Goal: Task Accomplishment & Management: Manage account settings

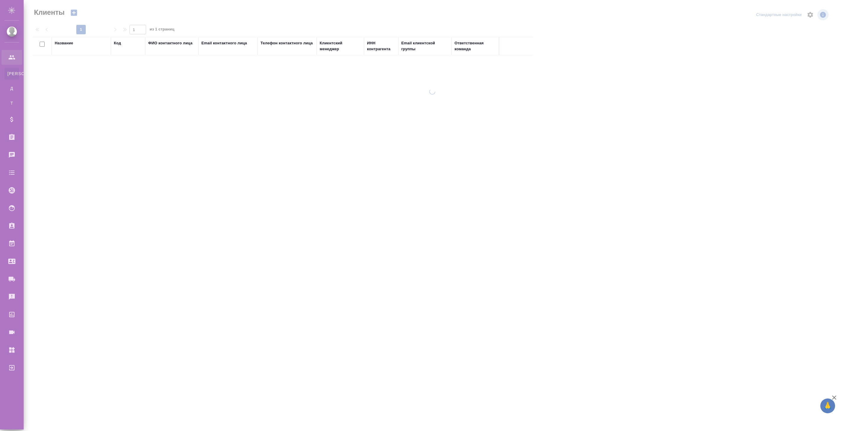
select select "RU"
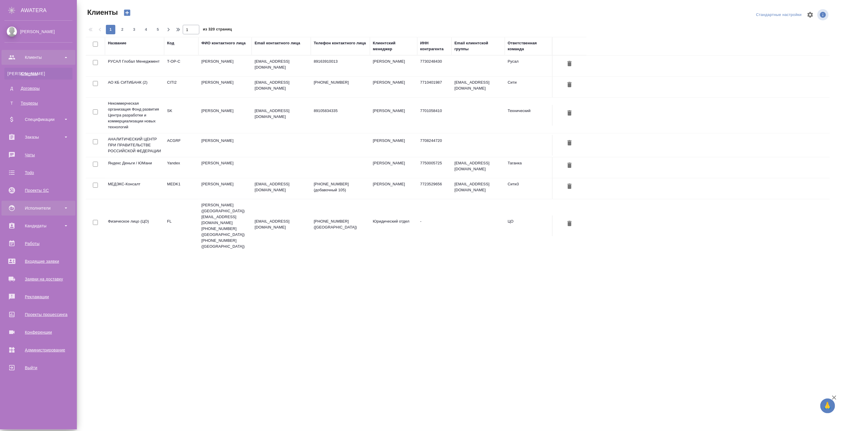
drag, startPoint x: 45, startPoint y: 206, endPoint x: 45, endPoint y: 219, distance: 13.0
click at [45, 208] on div "Исполнители" at bounding box center [38, 208] width 68 height 9
click at [39, 226] on div "Для PM/LQA" at bounding box center [38, 224] width 62 height 6
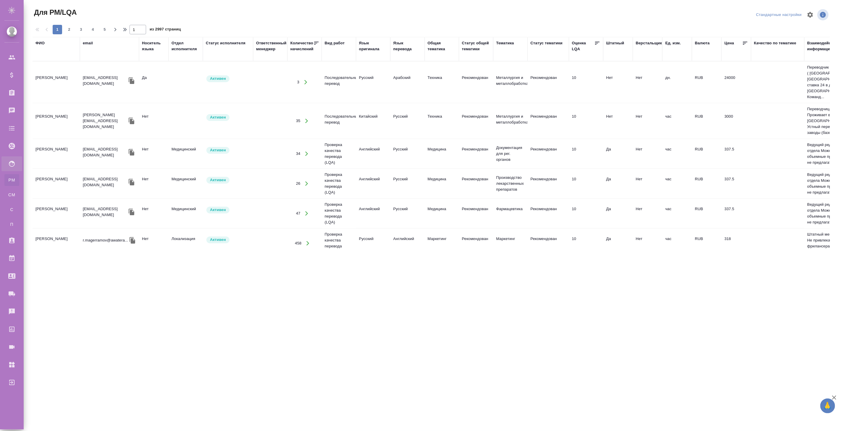
click at [191, 174] on td "Медицинский" at bounding box center [185, 183] width 34 height 21
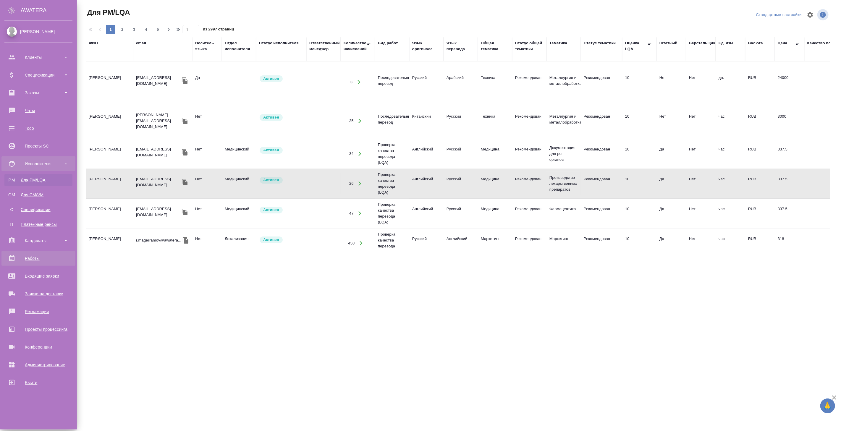
click at [44, 262] on div "Работы" at bounding box center [38, 258] width 68 height 9
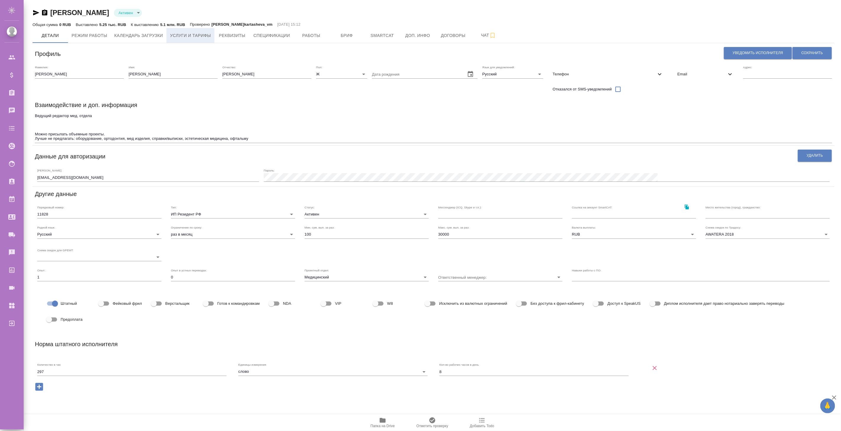
click at [206, 36] on span "Услуги и тарифы" at bounding box center [190, 35] width 41 height 7
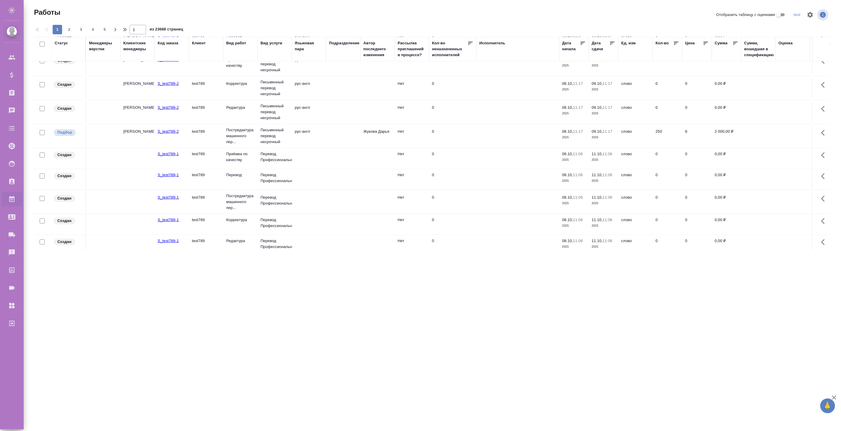
scroll to position [33, 0]
click at [311, 158] on td at bounding box center [309, 158] width 34 height 21
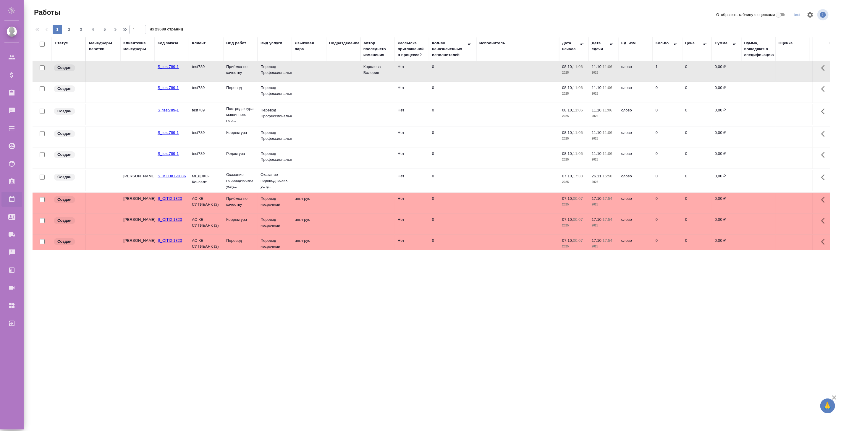
scroll to position [131, 0]
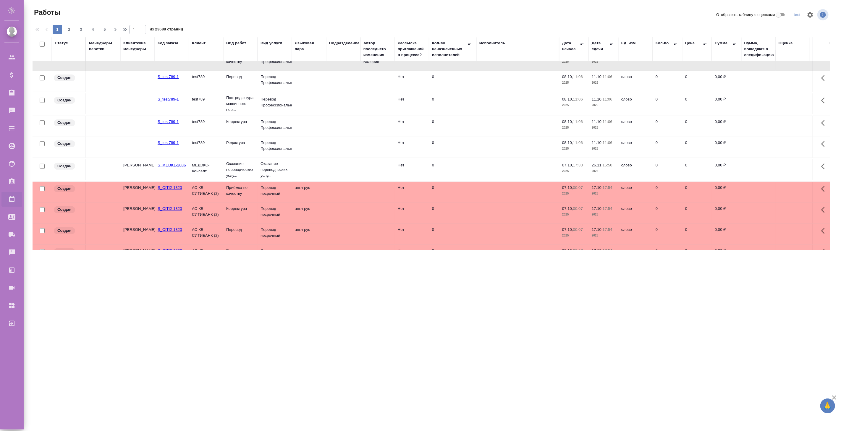
click at [315, 145] on td at bounding box center [309, 147] width 34 height 21
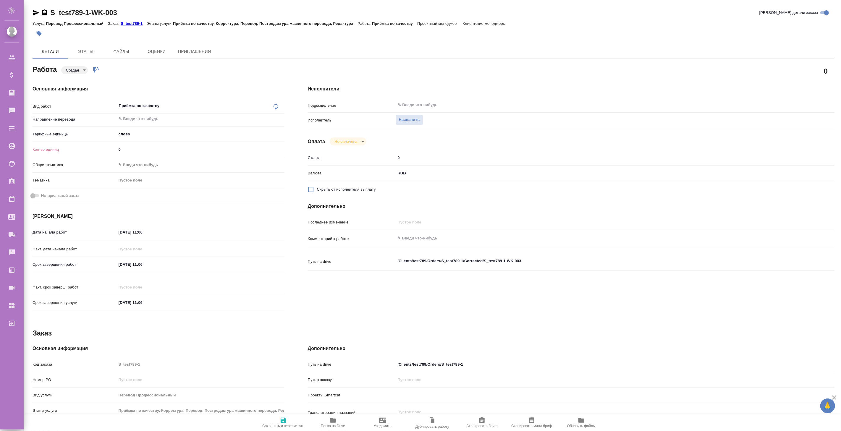
type textarea "x"
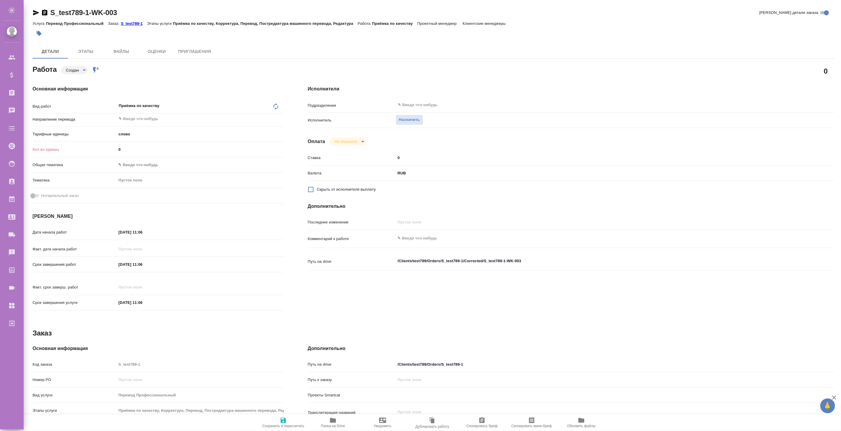
type textarea "x"
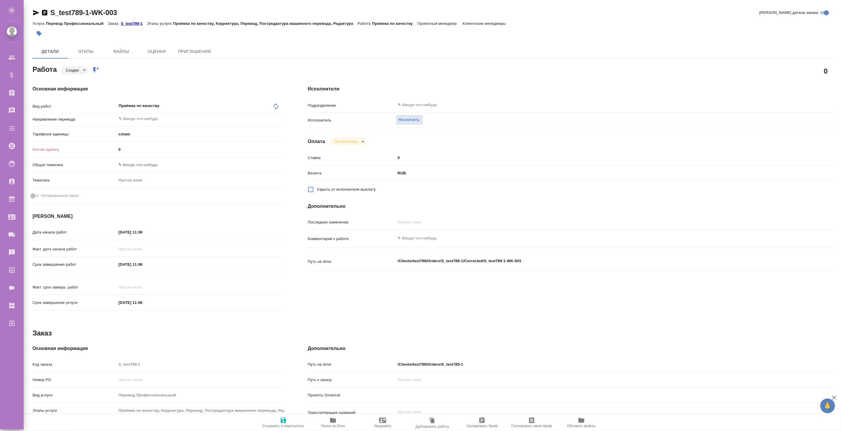
type textarea "x"
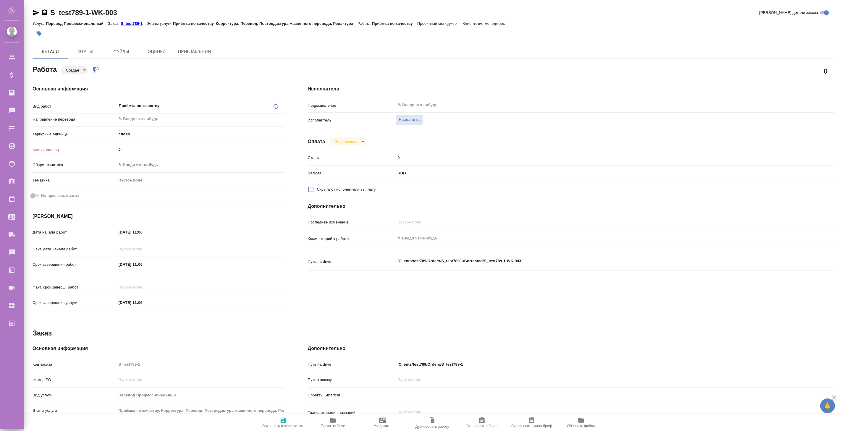
type textarea "x"
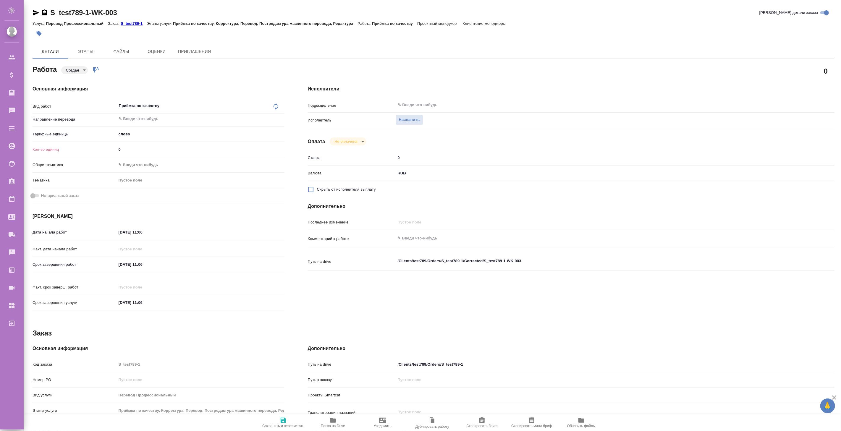
click at [407, 122] on span "Назначить" at bounding box center [409, 119] width 21 height 7
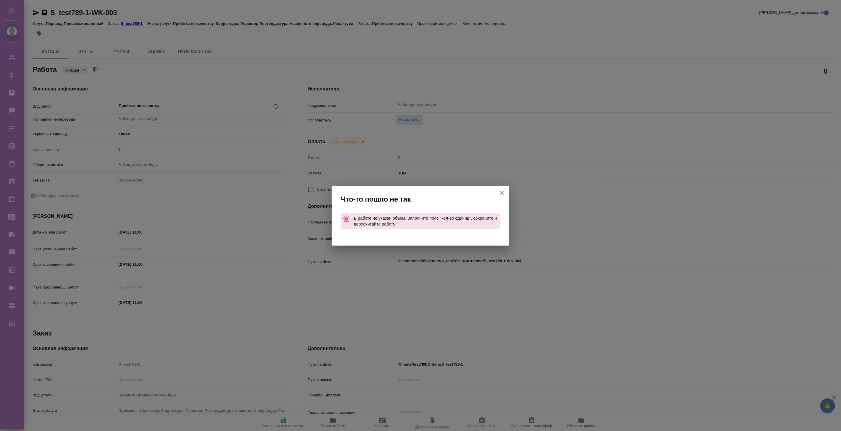
type textarea "x"
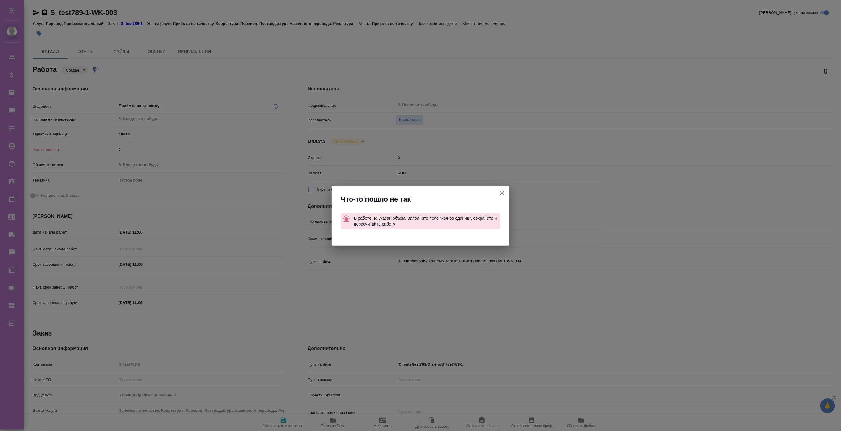
click at [502, 191] on icon "button" at bounding box center [501, 192] width 7 height 7
type textarea "x"
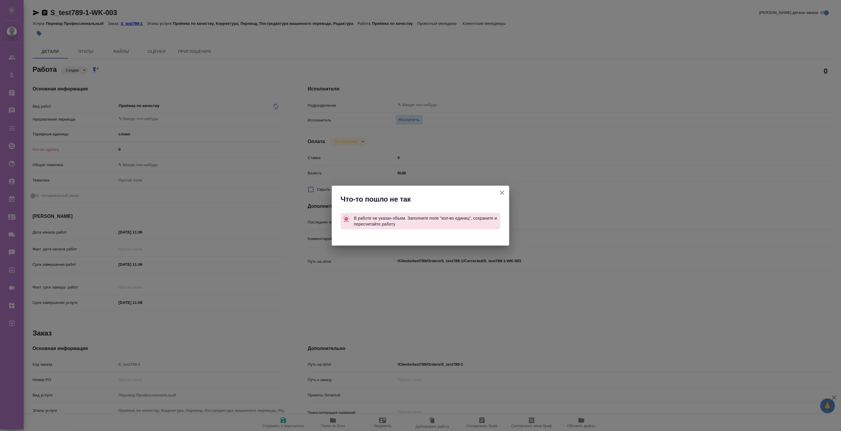
type textarea "x"
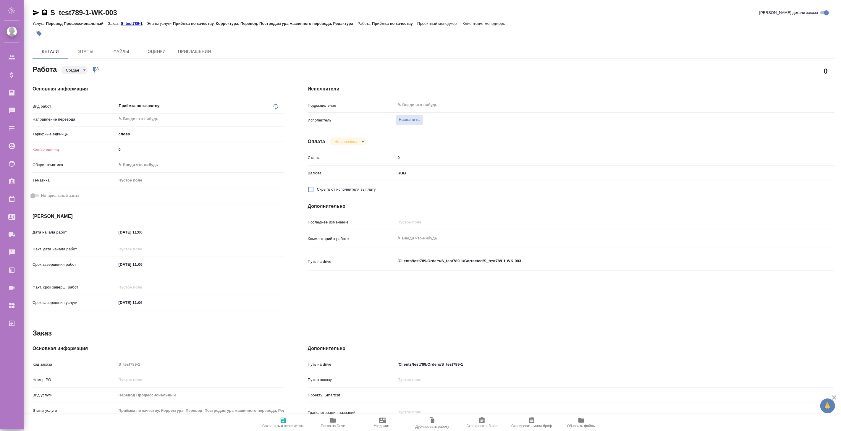
drag, startPoint x: 155, startPoint y: 146, endPoint x: 72, endPoint y: 149, distance: 82.2
click at [72, 149] on div "Кол-во единиц 0" at bounding box center [159, 149] width 252 height 10
type input "1"
type textarea "x"
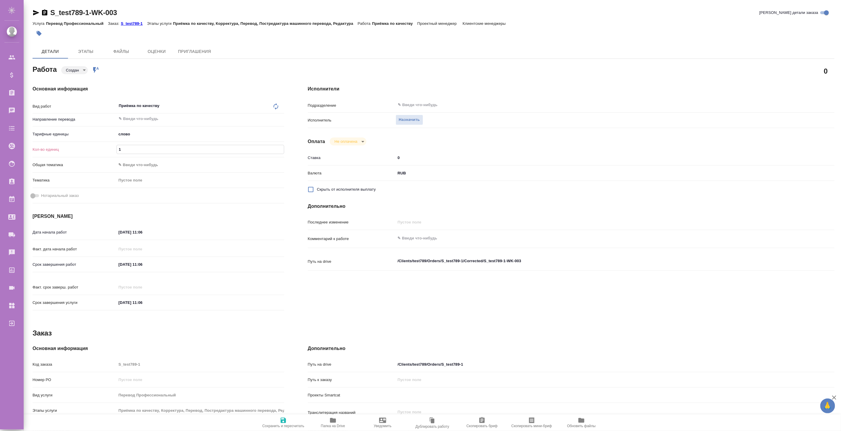
type textarea "x"
type input "1"
click at [294, 421] on span "Сохранить и пересчитать" at bounding box center [283, 422] width 43 height 11
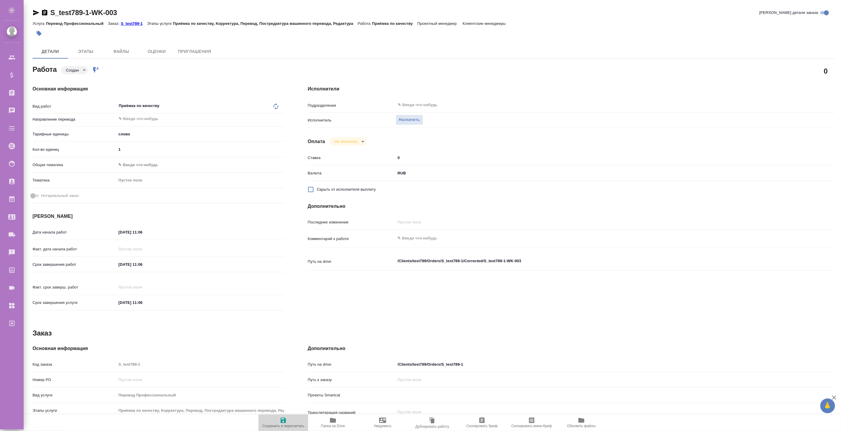
type textarea "x"
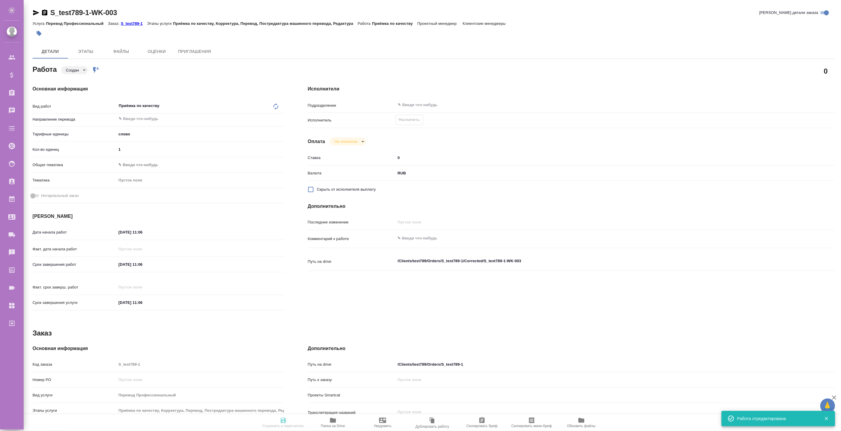
type input "created"
type textarea "Приёмка по качеству"
type textarea "x"
type input "5a8b1489cc6b4906c91bfd90"
type input "1"
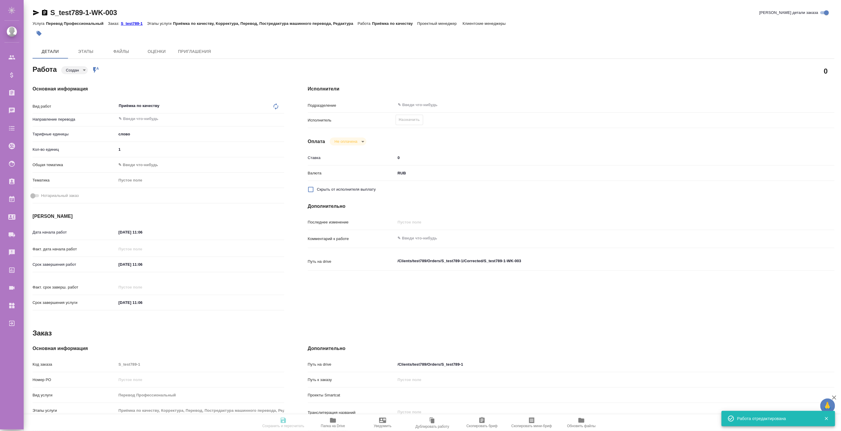
type input "[DATE] 11:06"
type input "notPayed"
type input "0"
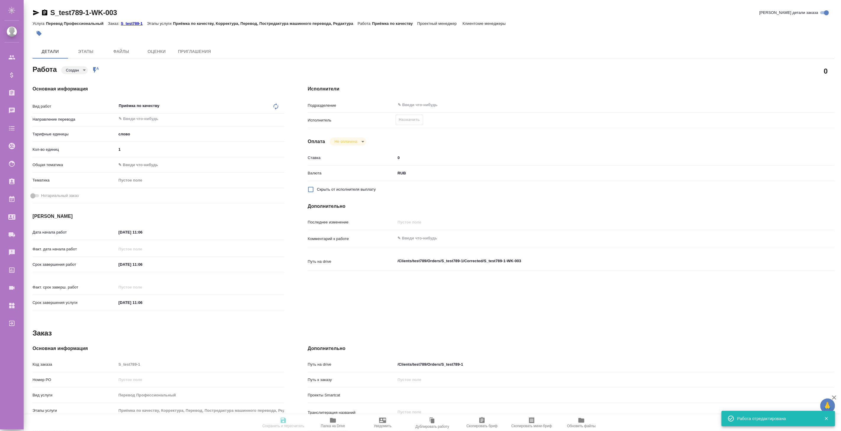
type input "RUB"
type input "Королева Валерия"
type textarea "x"
type textarea "/Clients/test789/Orders/S_test789-1/Corrected/S_test789-1-WK-003"
type textarea "x"
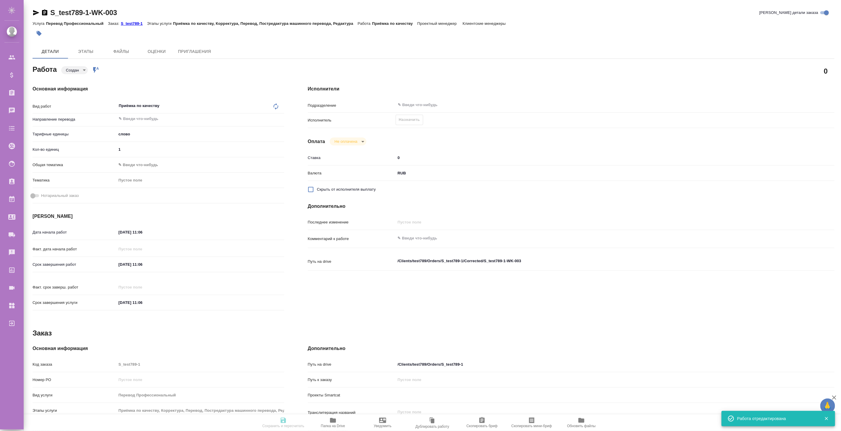
type input "S_test789-1"
type input "Перевод Профессиональный"
type input "Приёмка по качеству, Корректура, Перевод, Постредактура машинного перевода, Ред…"
type input "/Clients/test789/Orders/S_test789-1"
type textarea "x"
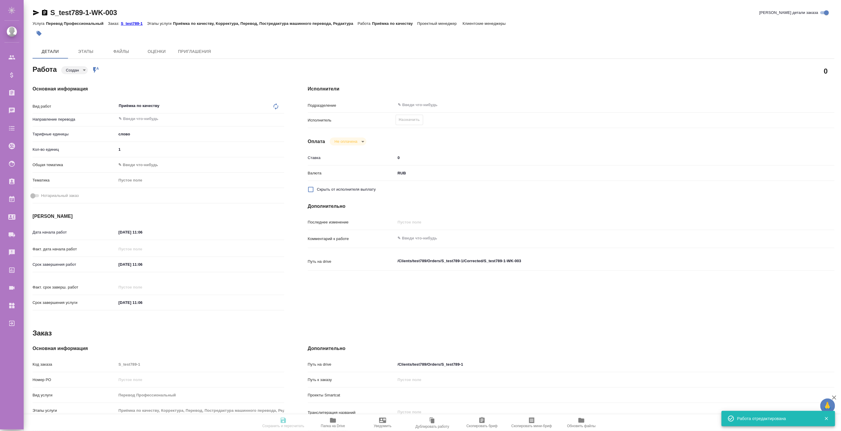
type textarea "x"
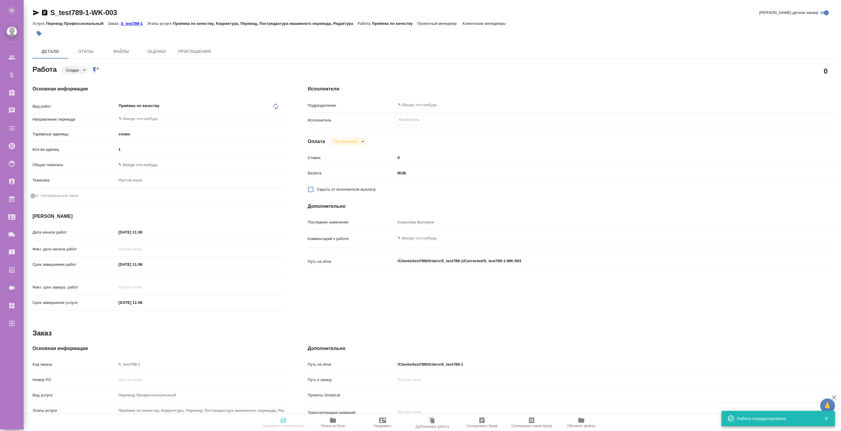
type textarea "x"
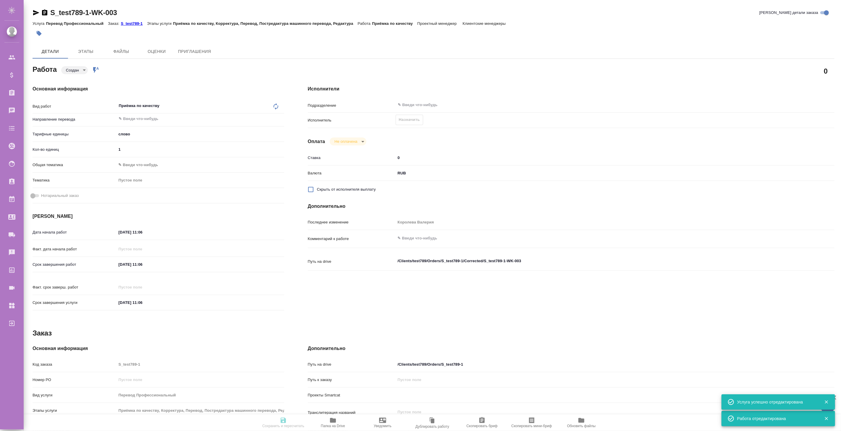
type textarea "x"
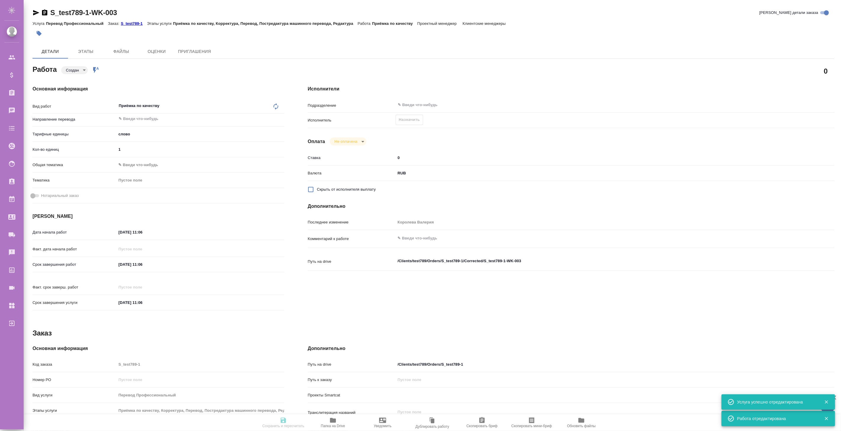
type textarea "x"
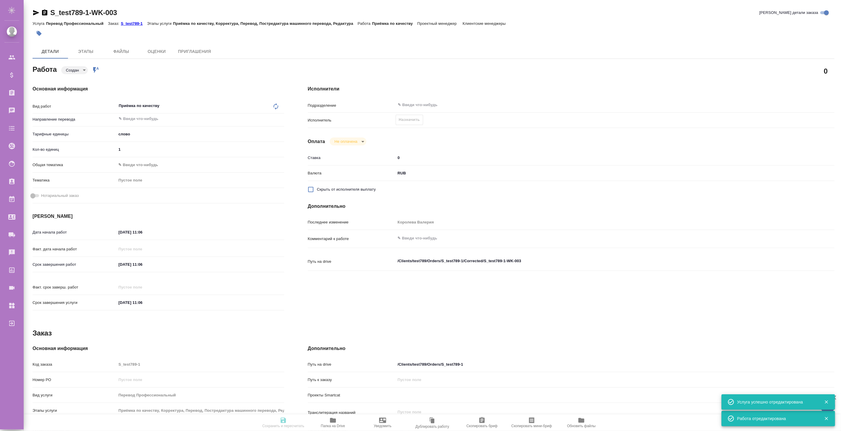
type textarea "x"
type input "created"
type textarea "Приёмка по качеству"
type textarea "x"
type input "5a8b1489cc6b4906c91bfd90"
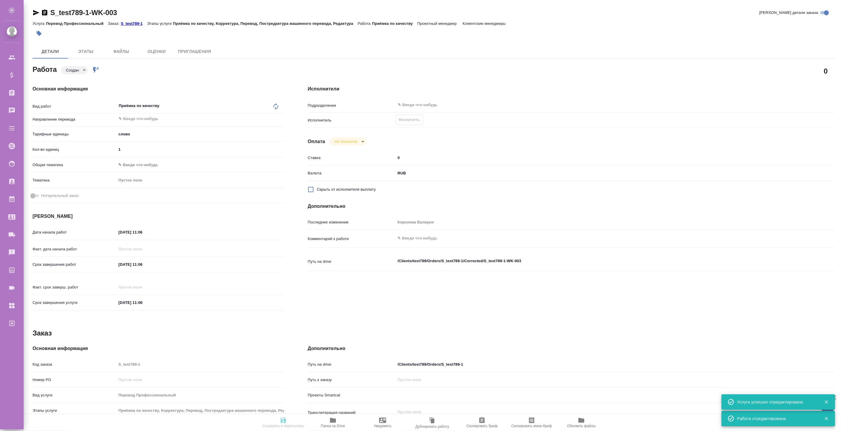
type input "1"
type input "[DATE] 11:06"
type input "notPayed"
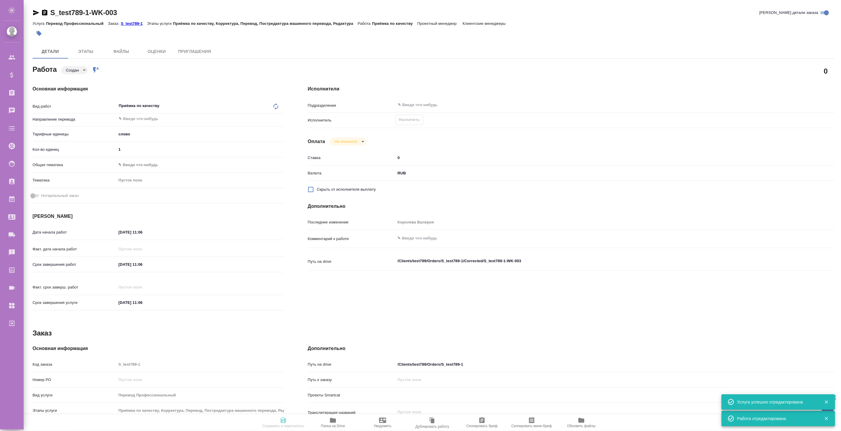
type input "0"
type input "RUB"
type input "Королева Валерия"
type textarea "x"
type textarea "/Clients/test789/Orders/S_test789-1/Corrected/S_test789-1-WK-003"
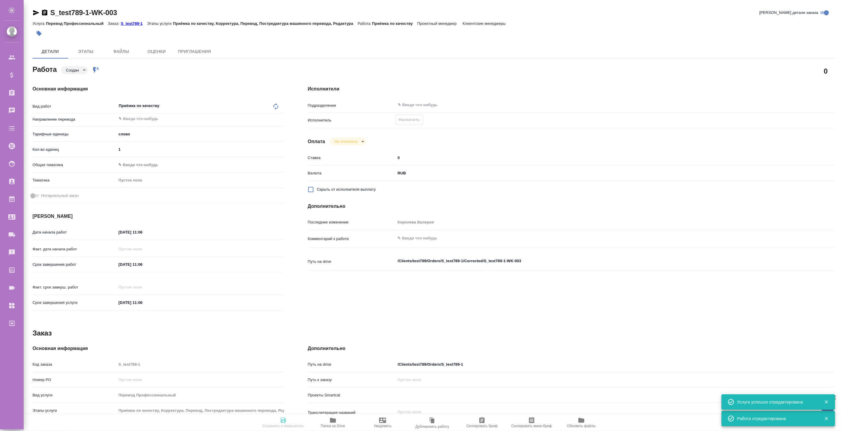
type textarea "x"
type input "S_test789-1"
type input "Перевод Профессиональный"
type input "Приёмка по качеству, Корректура, Перевод, Постредактура машинного перевода, Ред…"
type input "/Clients/test789/Orders/S_test789-1"
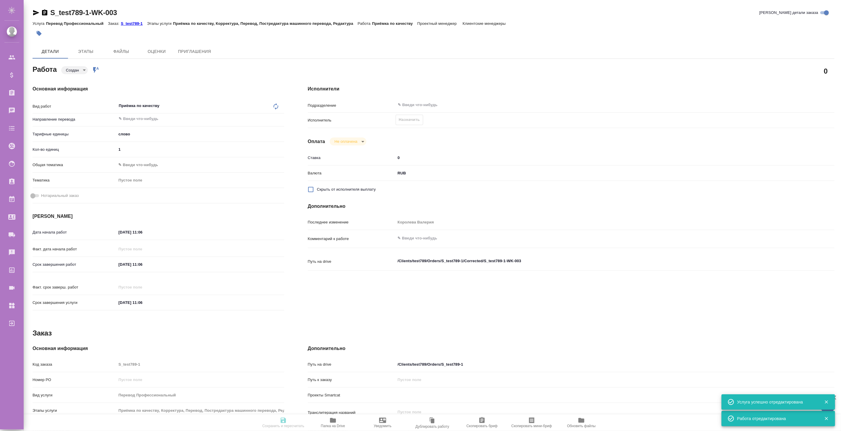
type textarea "x"
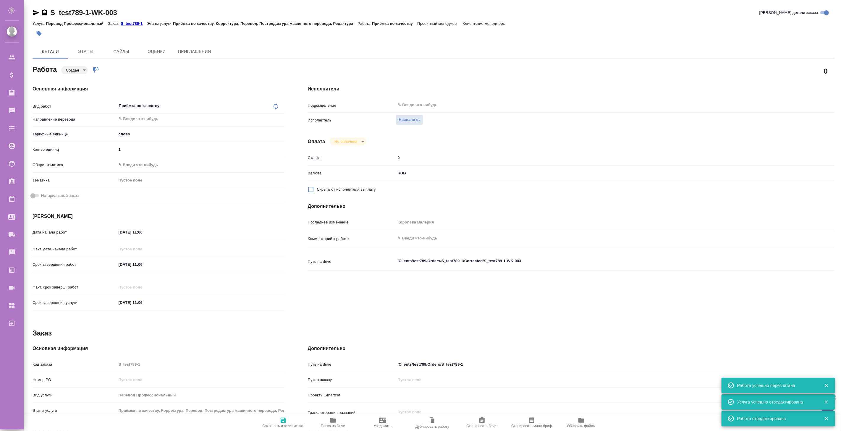
type textarea "x"
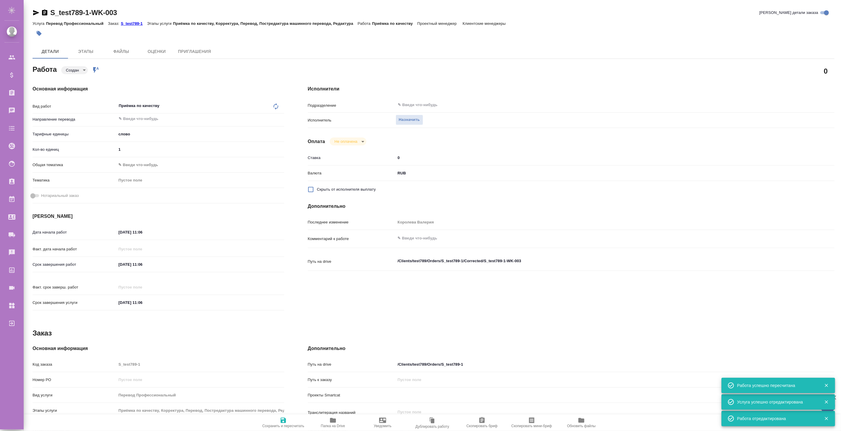
type textarea "x"
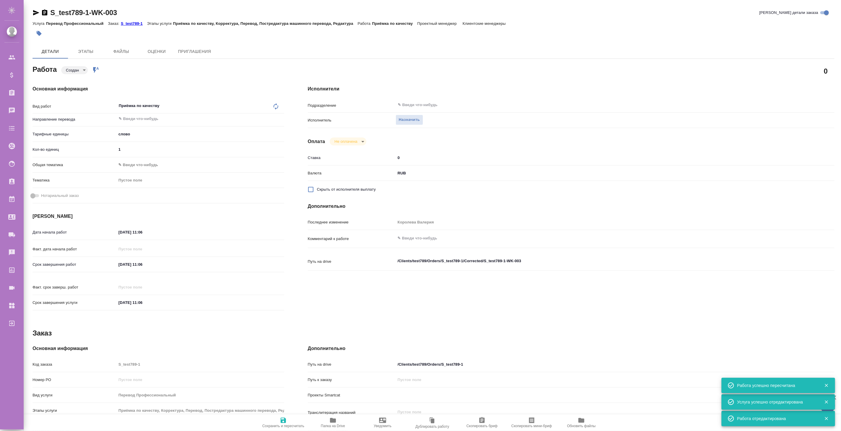
type textarea "x"
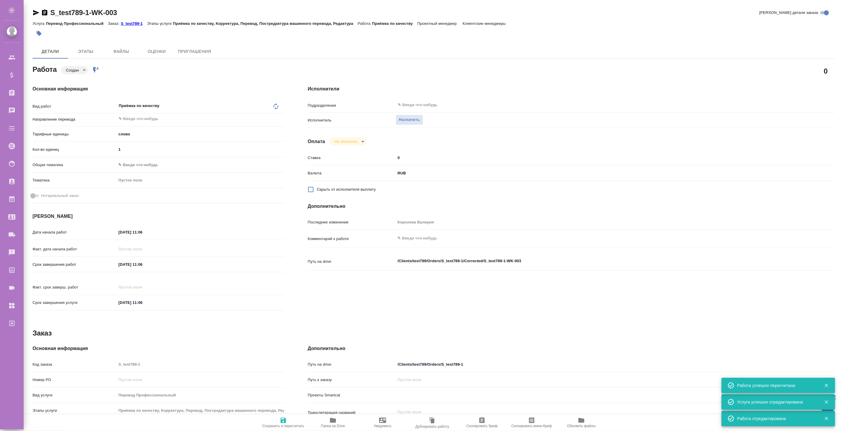
type textarea "x"
click at [408, 117] on span "Назначить" at bounding box center [409, 119] width 21 height 7
type textarea "x"
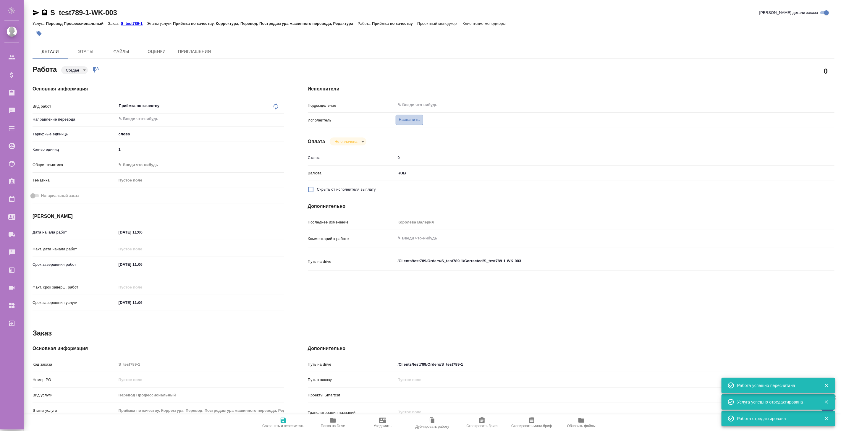
type textarea "x"
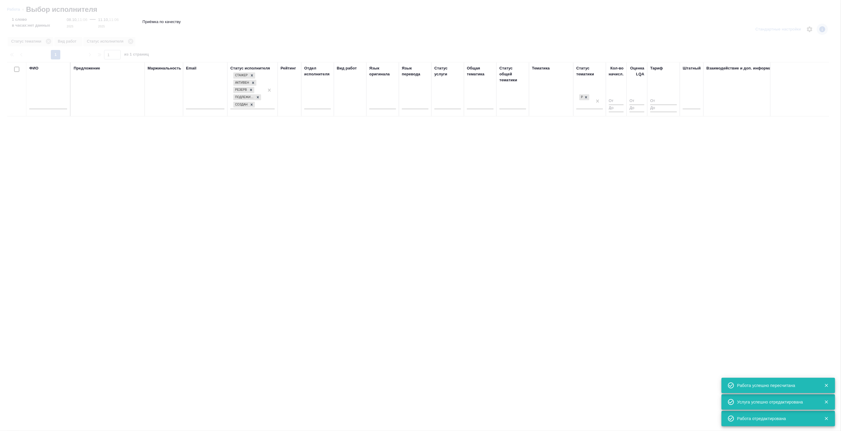
type textarea "x"
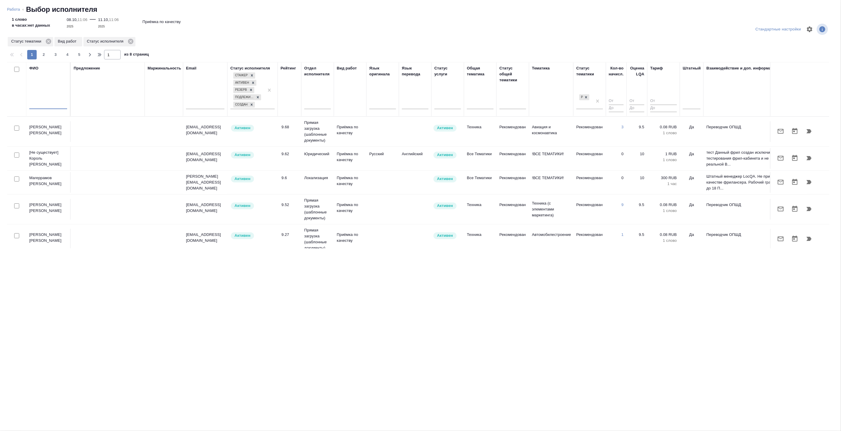
click at [39, 107] on input "text" at bounding box center [48, 105] width 38 height 7
type input "k"
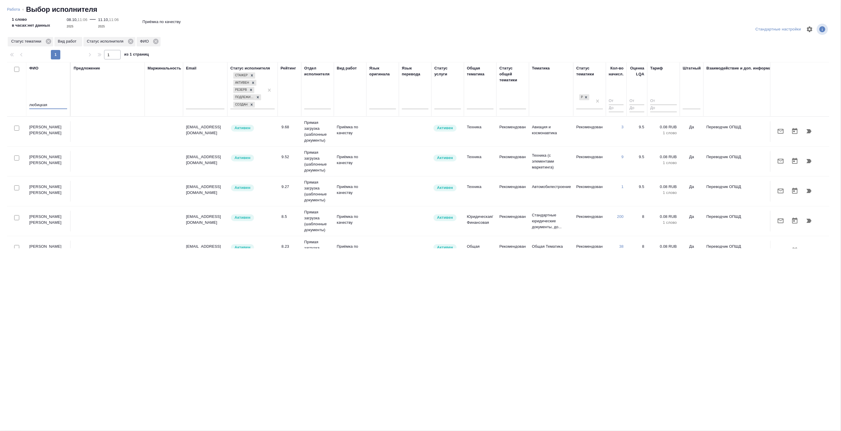
type input "любицкая"
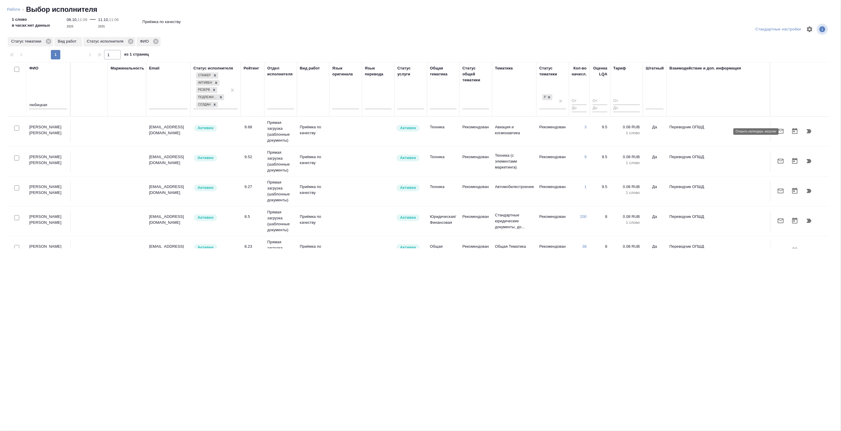
click at [792, 130] on icon "button" at bounding box center [794, 131] width 5 height 6
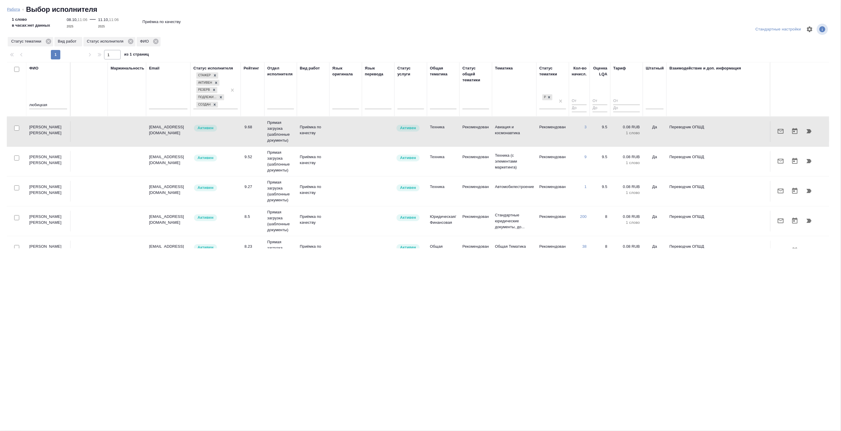
click at [14, 7] on link "Работа" at bounding box center [13, 9] width 13 height 4
type textarea "x"
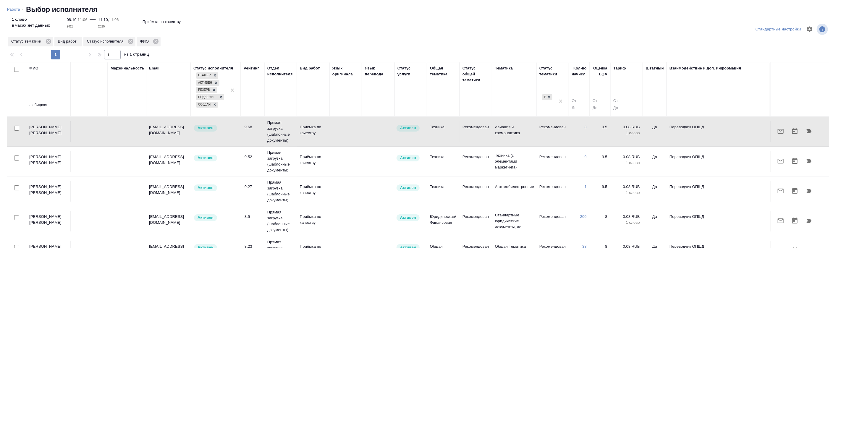
type textarea "x"
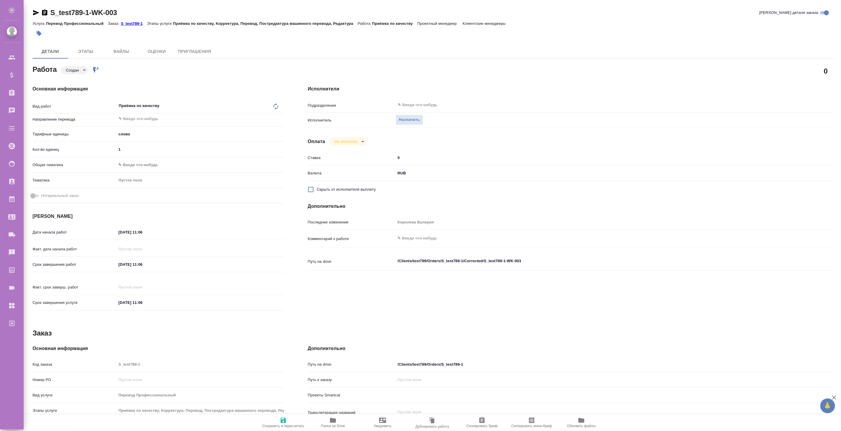
type textarea "x"
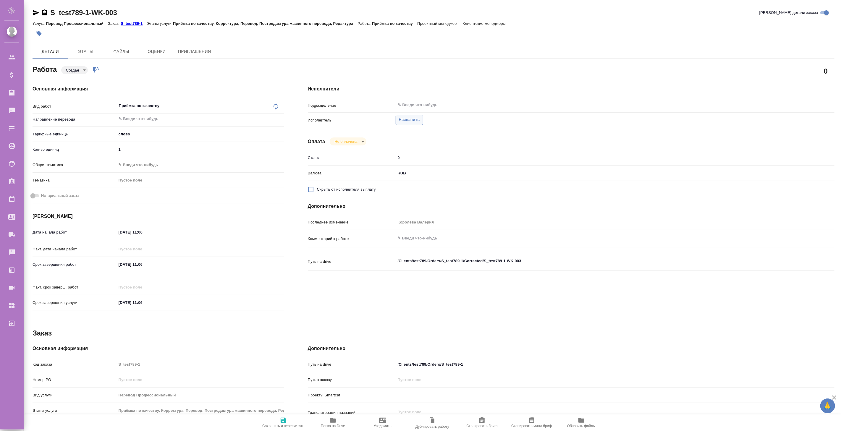
click at [406, 121] on span "Назначить" at bounding box center [409, 119] width 21 height 7
type textarea "x"
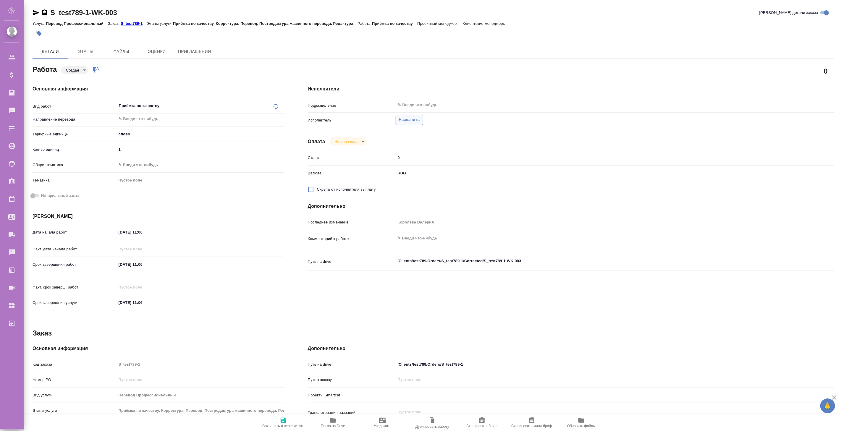
type textarea "x"
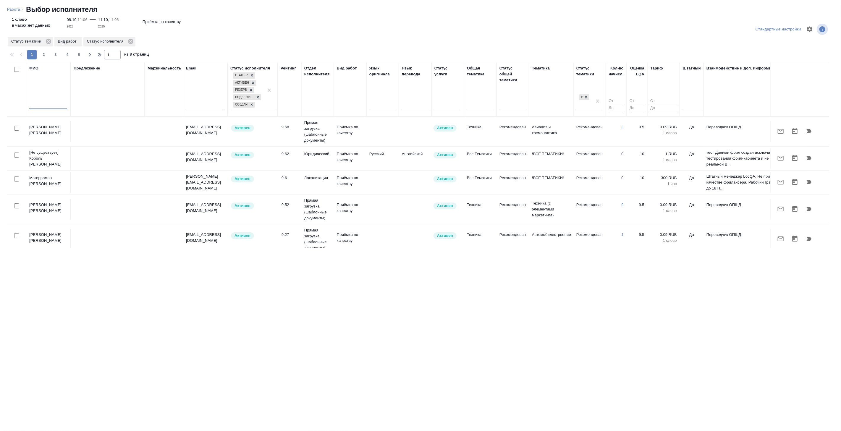
click at [45, 106] on input "text" at bounding box center [48, 105] width 38 height 7
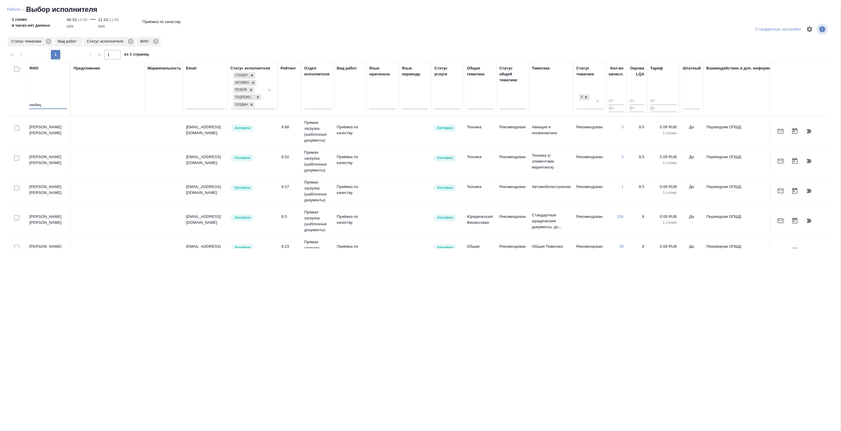
type input "любиц"
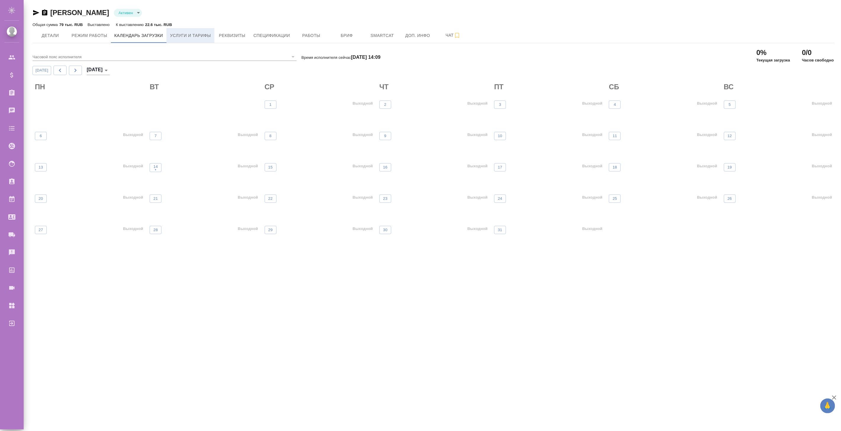
click at [210, 36] on span "Услуги и тарифы" at bounding box center [190, 35] width 41 height 7
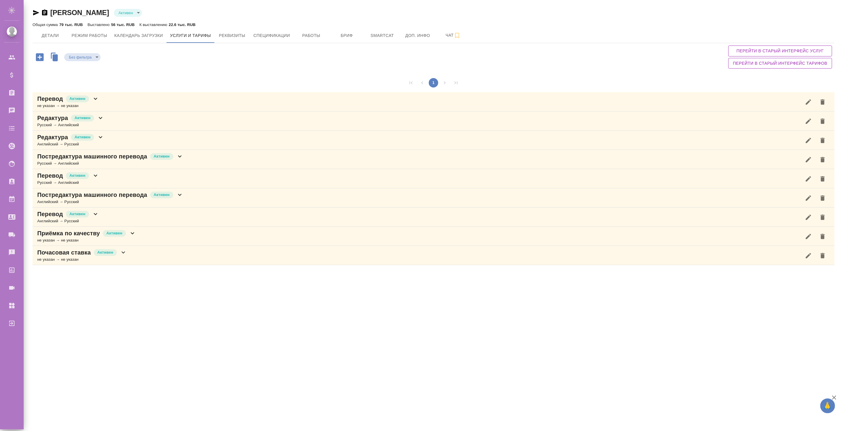
click at [134, 232] on icon at bounding box center [132, 233] width 7 height 7
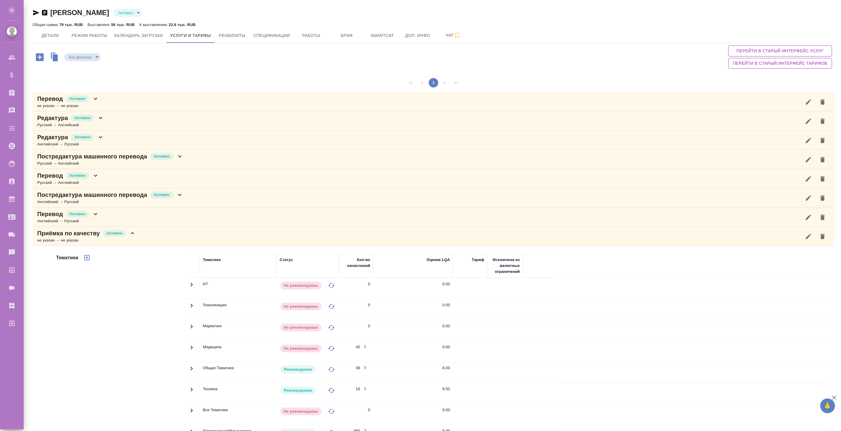
scroll to position [84, 0]
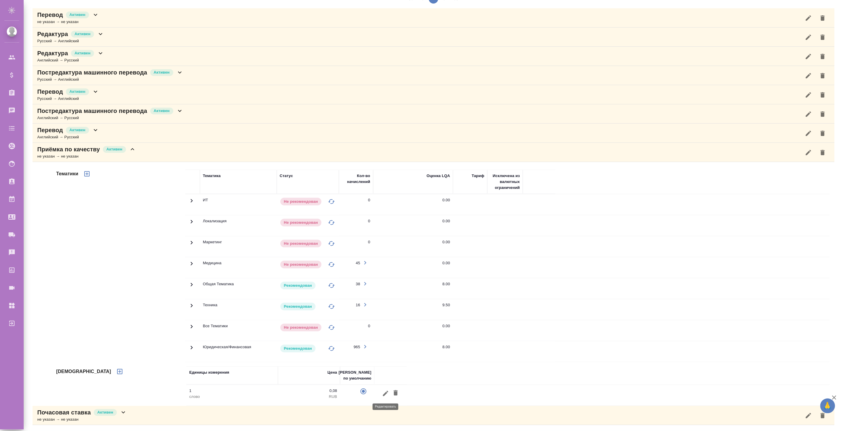
click at [385, 394] on icon "button" at bounding box center [385, 392] width 5 height 5
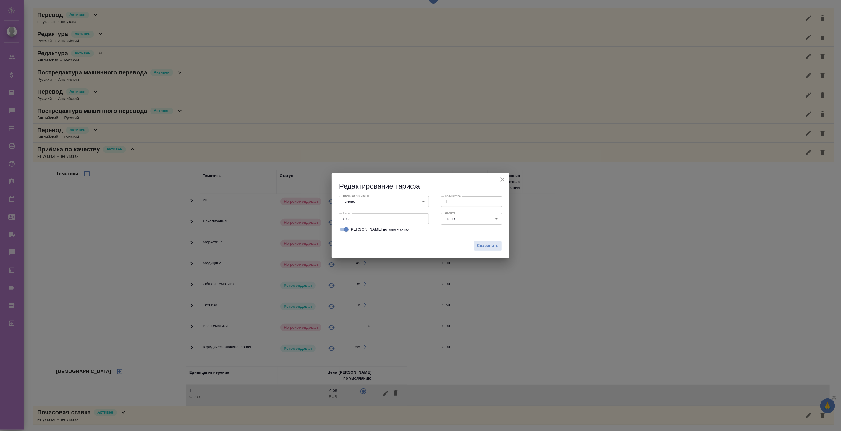
click at [399, 217] on input "0.08" at bounding box center [384, 218] width 90 height 11
type input "0.09"
click at [493, 247] on span "Сохранить" at bounding box center [488, 245] width 22 height 7
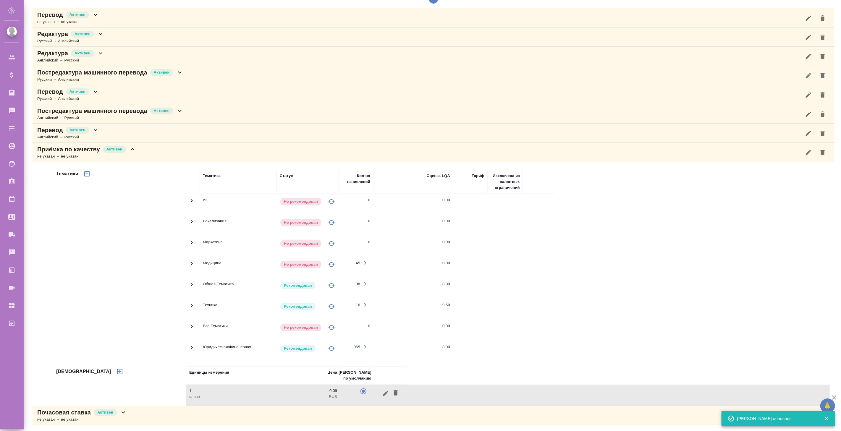
click at [117, 371] on icon "button" at bounding box center [119, 371] width 5 height 5
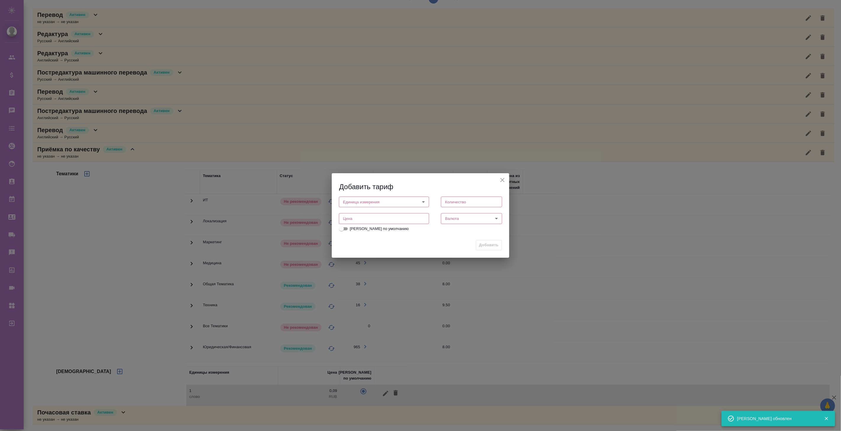
click at [376, 200] on body "🙏 .cls-1 fill:#fff; AWATERA [PERSON_NAME] Спецификации Заказы 0 Чаты Todo Проек…" at bounding box center [420, 215] width 841 height 431
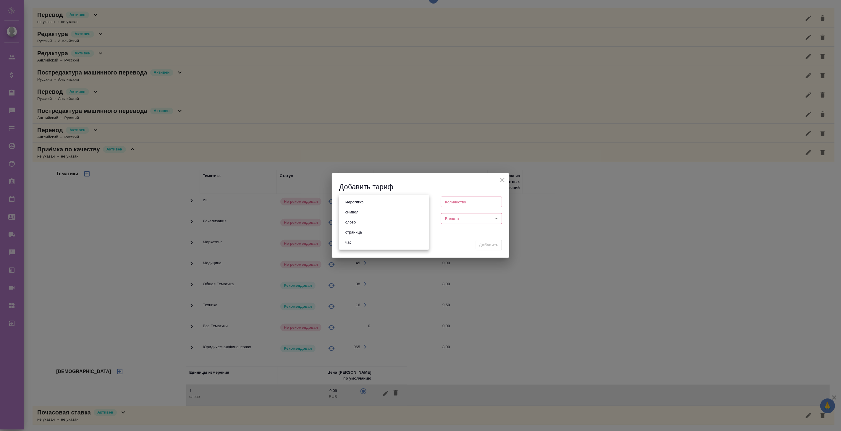
click at [365, 231] on li "страница" at bounding box center [384, 232] width 90 height 10
type input "5a8b1489cc6b4906c91bfdb2"
click at [454, 205] on input "number" at bounding box center [471, 202] width 61 height 11
type input "1"
click at [410, 220] on input "number" at bounding box center [384, 218] width 90 height 11
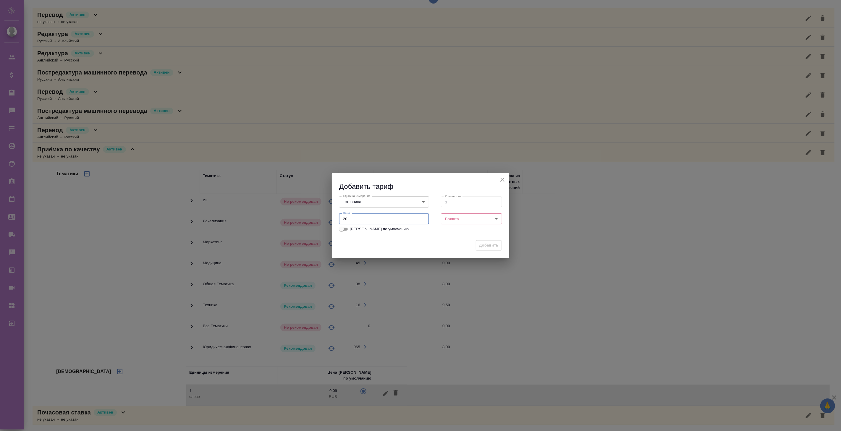
type input "20"
click at [458, 217] on body "🙏 .cls-1 fill:#fff; AWATERA [PERSON_NAME] Спецификации Заказы 0 Чаты Todo Проек…" at bounding box center [420, 215] width 841 height 431
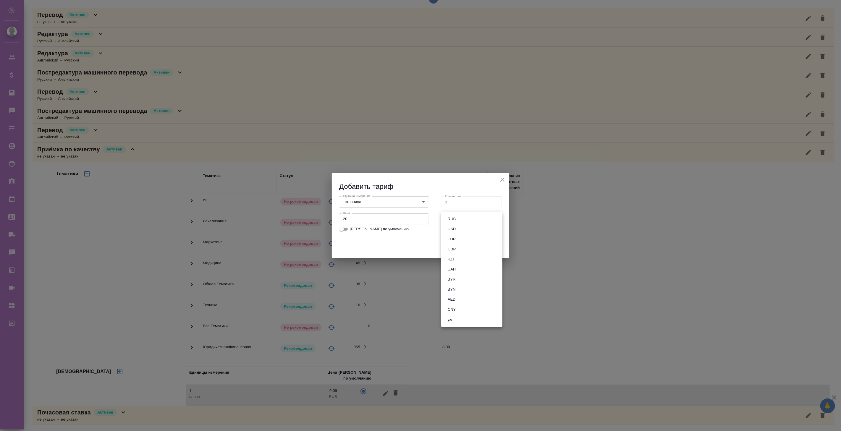
click at [459, 219] on li "RUB" at bounding box center [471, 219] width 61 height 10
type input "RUB"
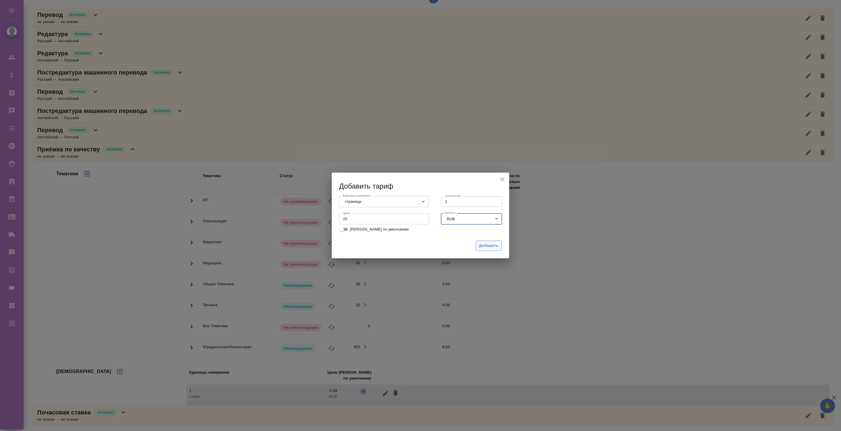
click at [489, 246] on span "Добавить" at bounding box center [489, 245] width 20 height 7
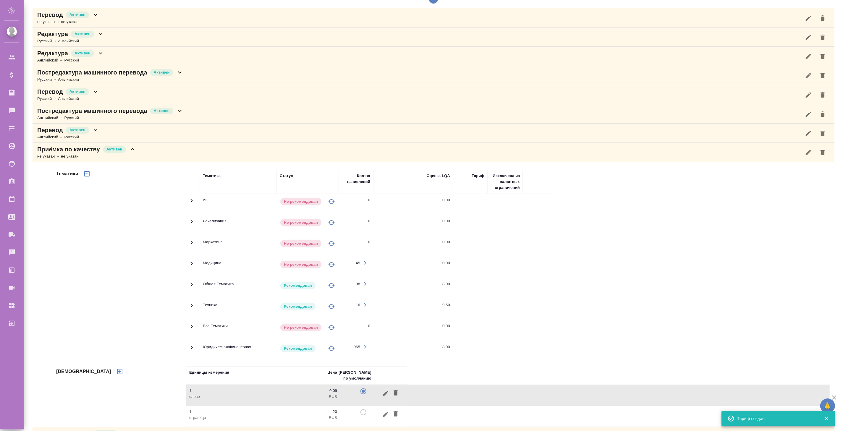
scroll to position [105, 0]
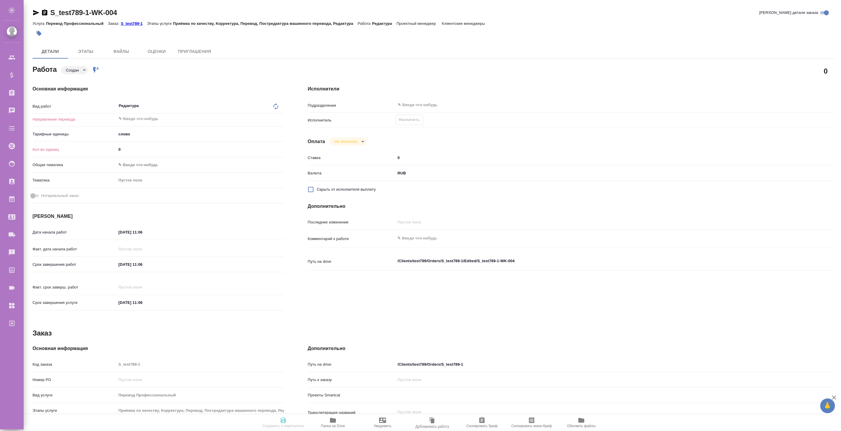
type textarea "x"
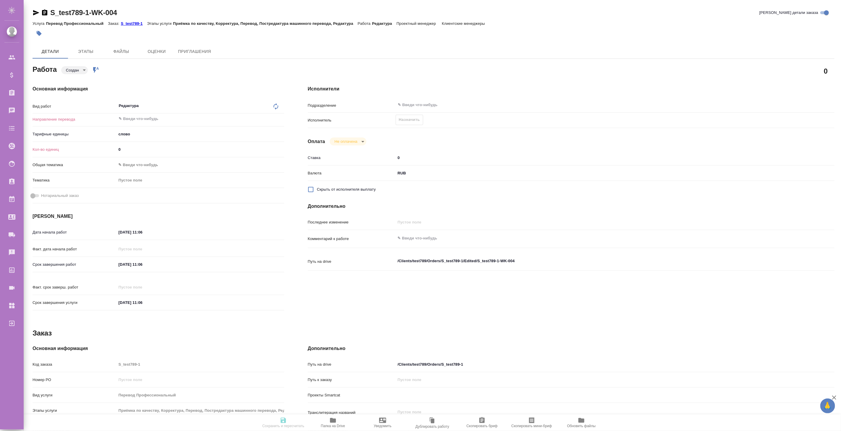
type textarea "x"
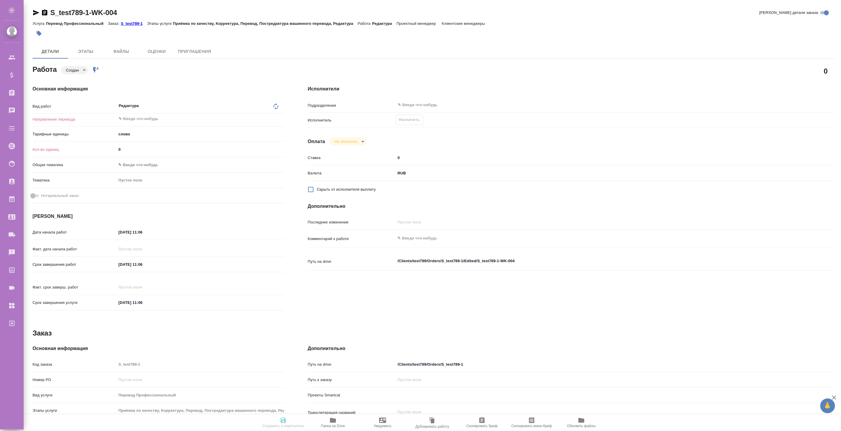
type textarea "x"
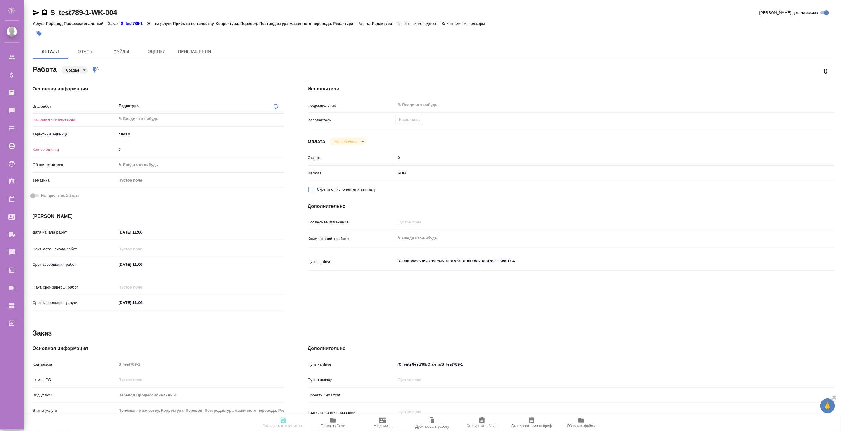
type textarea "x"
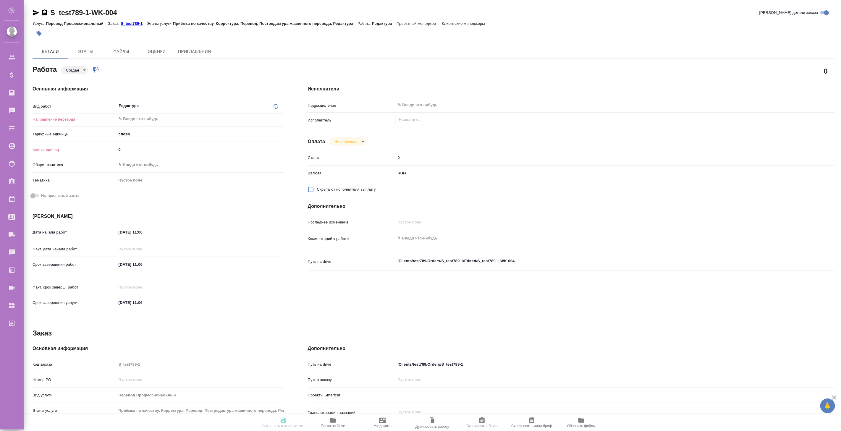
type textarea "x"
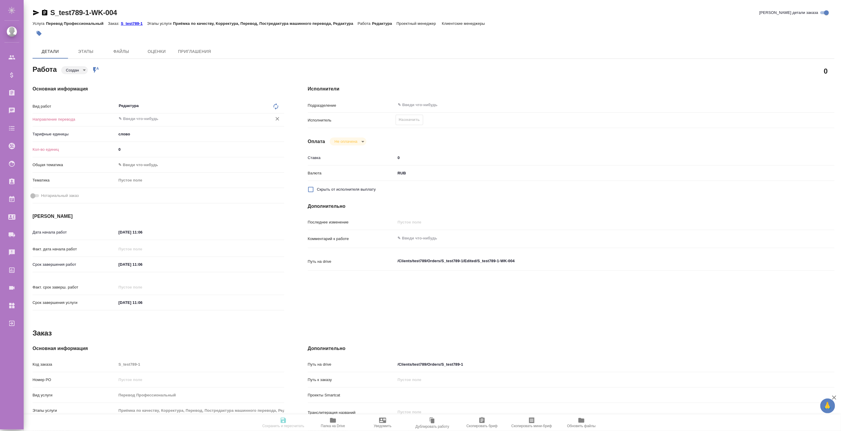
click at [156, 118] on input "text" at bounding box center [190, 118] width 144 height 7
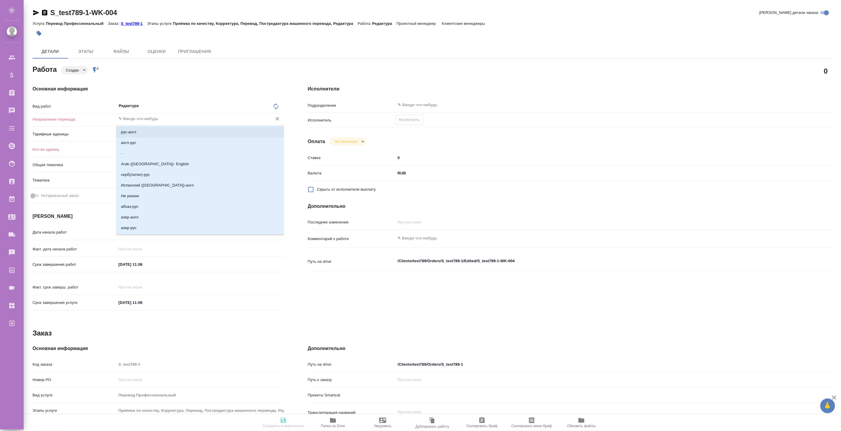
click at [138, 134] on li "рус-англ" at bounding box center [200, 132] width 168 height 11
type textarea "x"
type input "рус-англ"
type textarea "x"
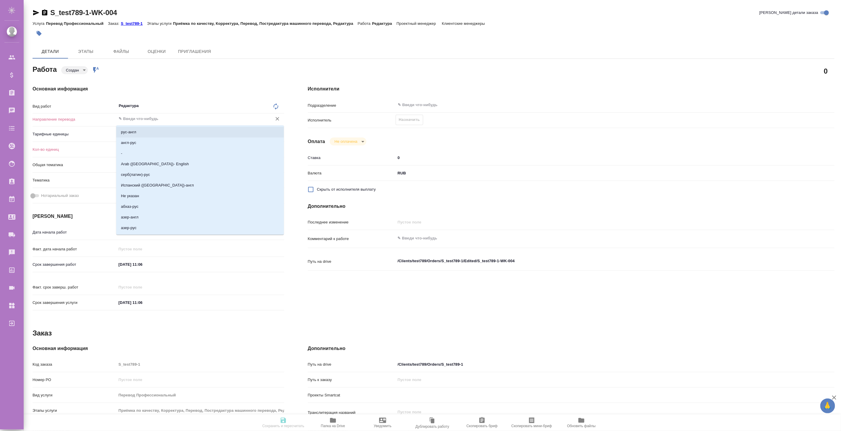
type textarea "x"
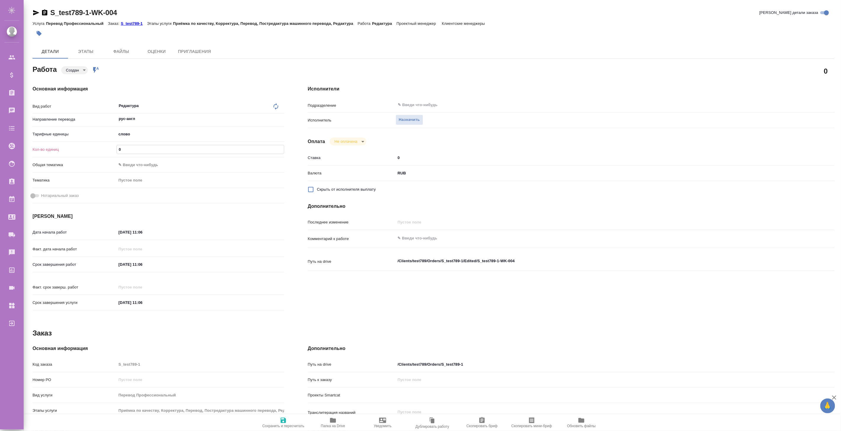
drag, startPoint x: 126, startPoint y: 150, endPoint x: 103, endPoint y: 152, distance: 22.5
click at [103, 152] on div "Кол-во единиц 0" at bounding box center [159, 149] width 252 height 10
type textarea "x"
type input "2"
type textarea "x"
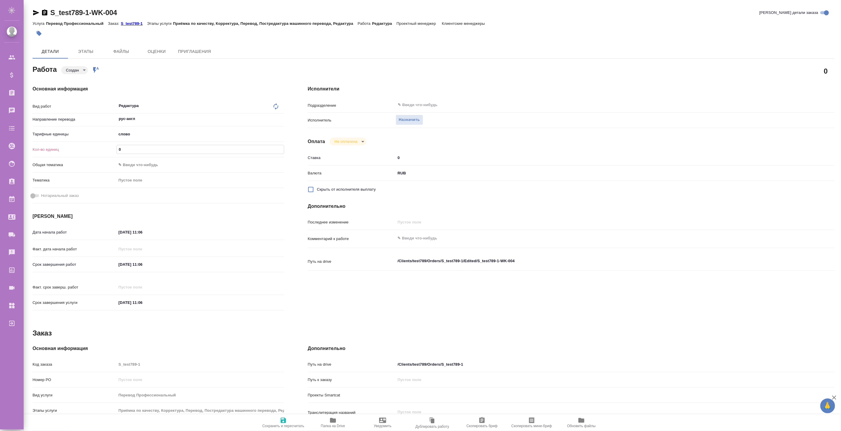
type textarea "x"
type input "20"
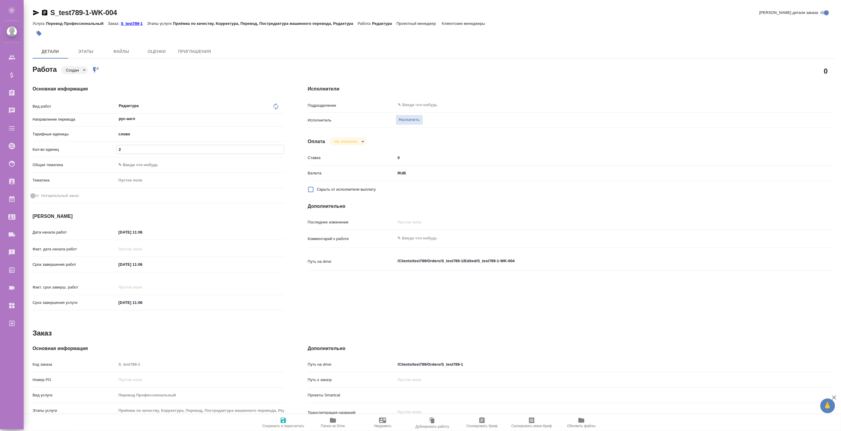
type textarea "x"
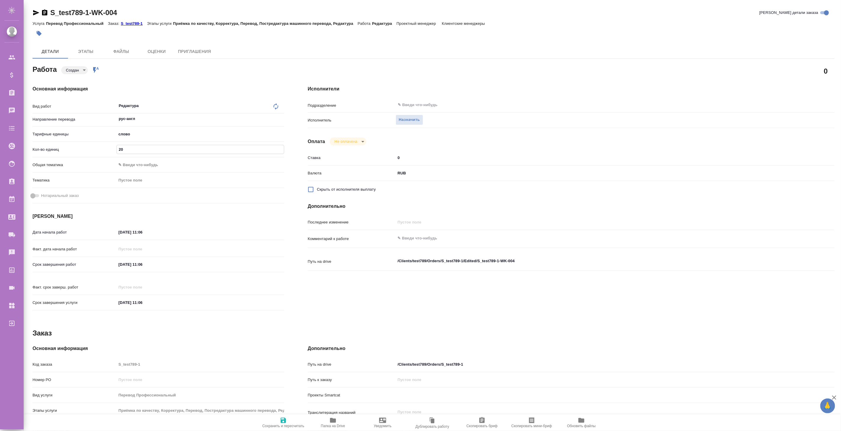
type input "200"
type textarea "x"
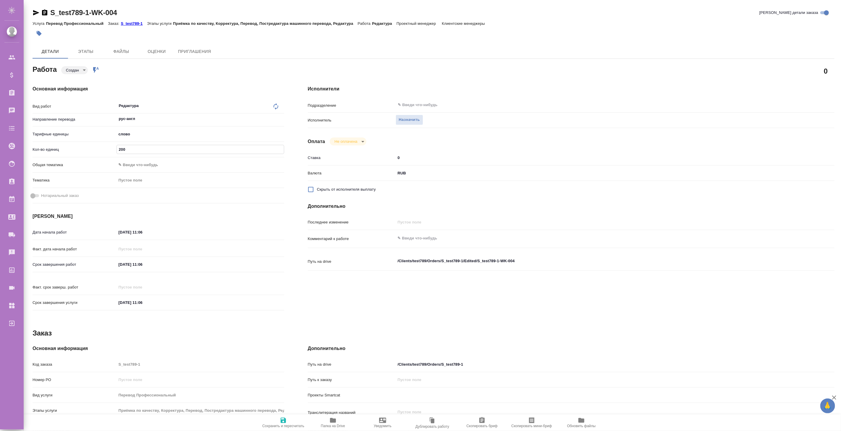
scroll to position [66, 0]
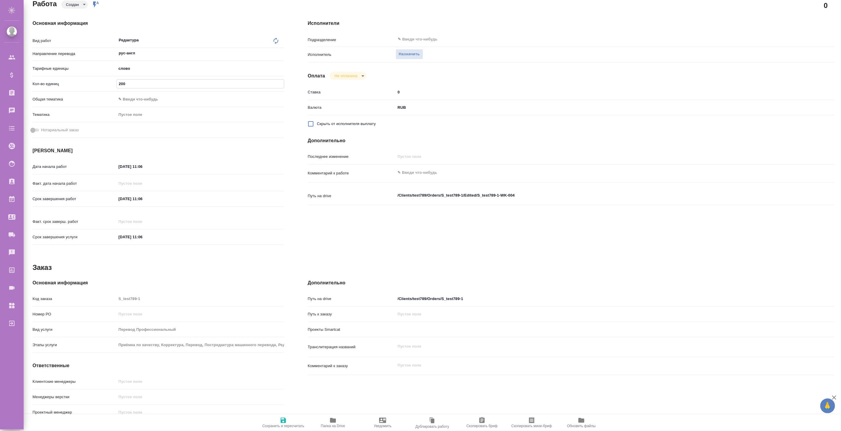
type input "200"
click at [290, 420] on span "Сохранить и пересчитать" at bounding box center [283, 422] width 43 height 11
type textarea "x"
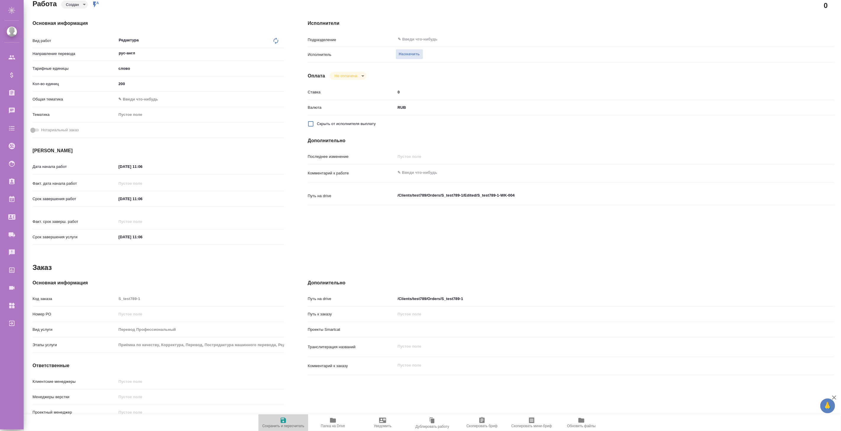
type textarea "x"
type input "created"
type textarea "Редактура"
type textarea "x"
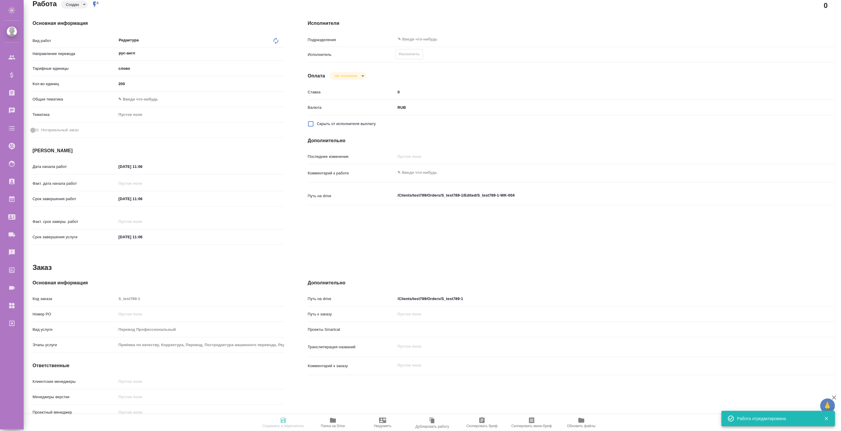
type input "рус-англ"
type input "5a8b1489cc6b4906c91bfd90"
type input "200"
type input "[DATE] 11:06"
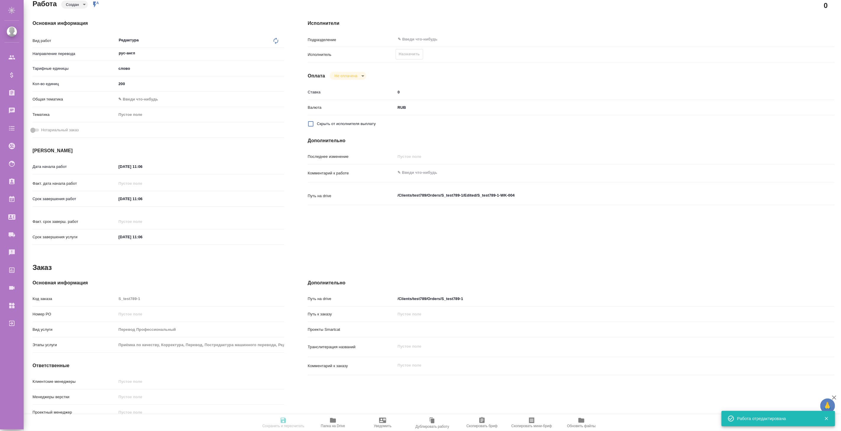
type input "[DATE] 11:06"
type input "notPayed"
type input "0"
type input "RUB"
type input "Королева Валерия"
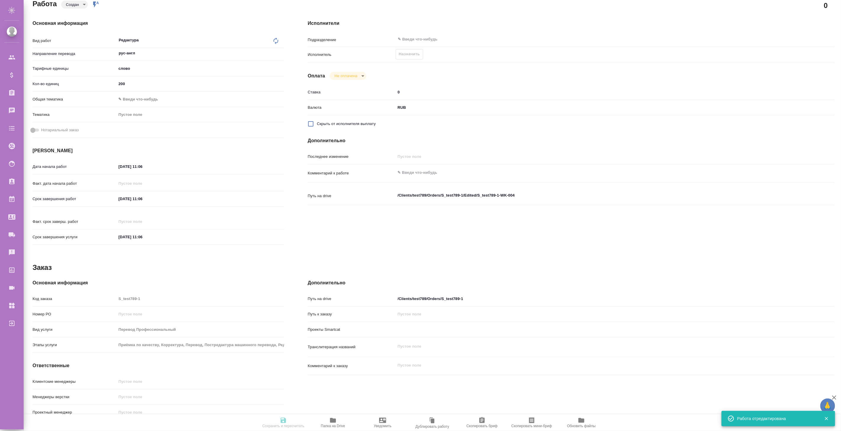
type textarea "x"
type textarea "/Clients/test789/Orders/S_test789-1/Edited/S_test789-1-WK-004"
type textarea "x"
type input "S_test789-1"
type input "Перевод Профессиональный"
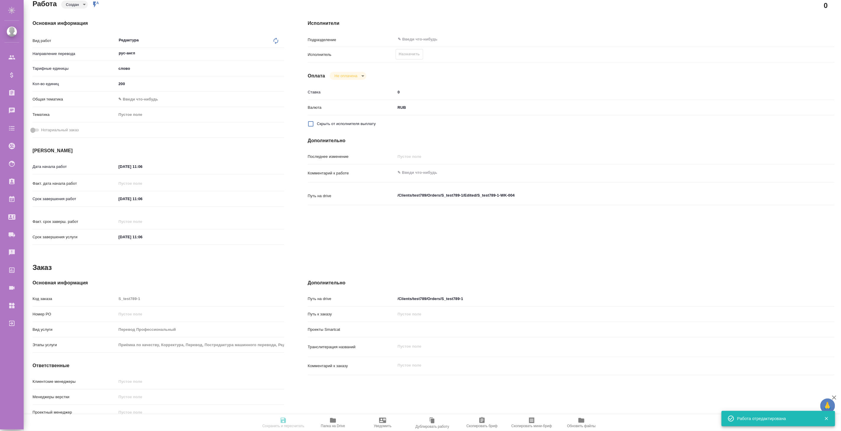
type input "Приёмка по качеству, Корректура, Перевод, Постредактура машинного перевода, Ред…"
type input "/Clients/test789/Orders/S_test789-1"
type textarea "x"
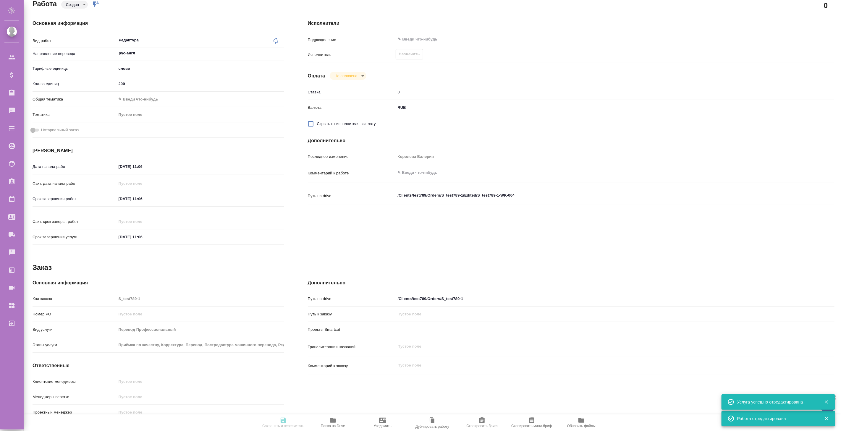
type textarea "x"
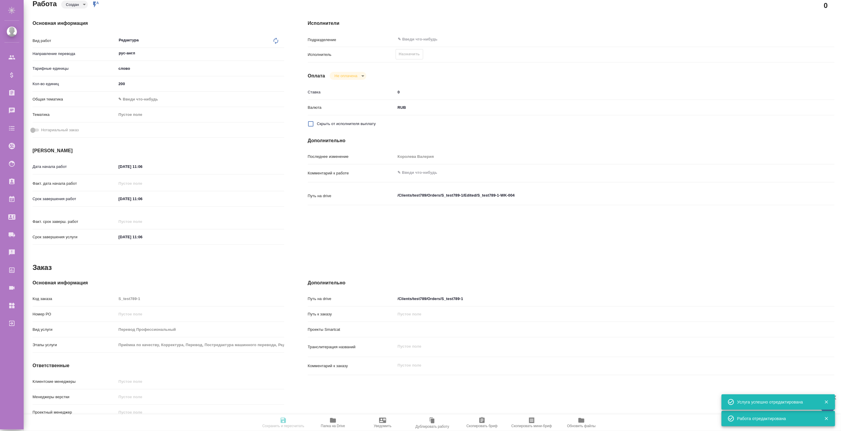
type textarea "x"
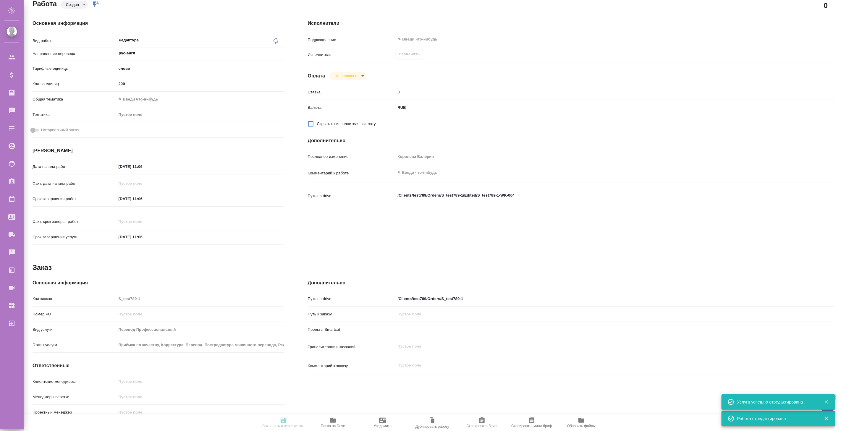
type textarea "x"
type input "created"
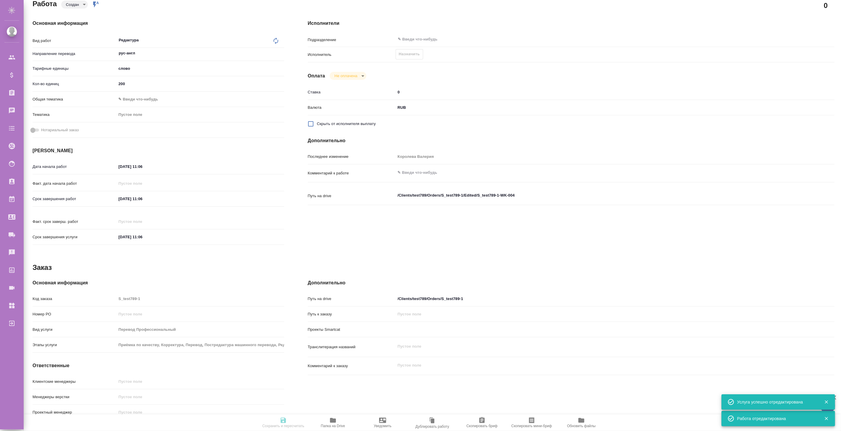
type textarea "Редактура"
type textarea "x"
type input "рус-англ"
type input "5a8b1489cc6b4906c91bfd90"
type input "200"
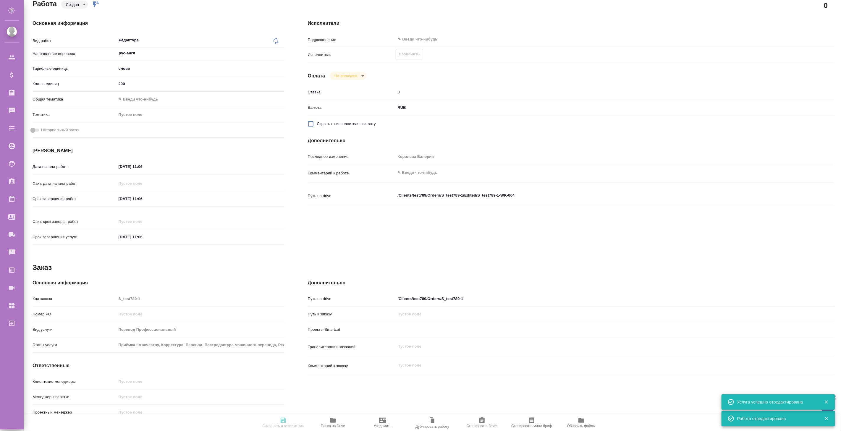
type input "[DATE] 11:06"
type input "notPayed"
type input "0"
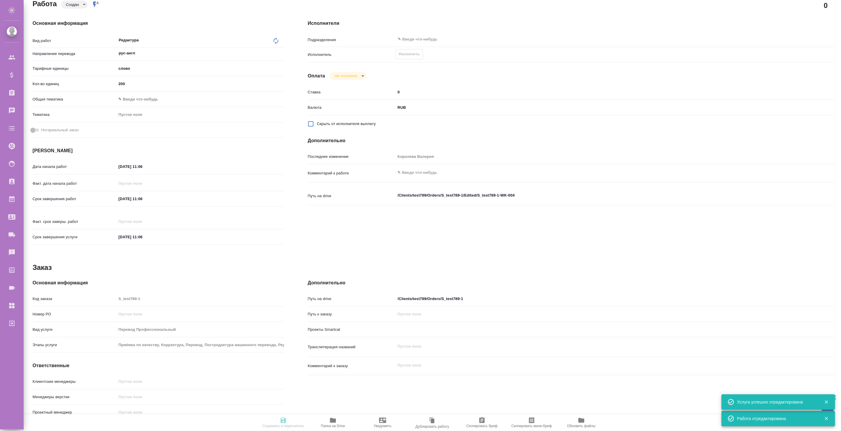
type input "RUB"
type input "Королева Валерия"
type textarea "x"
type textarea "/Clients/test789/Orders/S_test789-1/Edited/S_test789-1-WK-004"
type textarea "x"
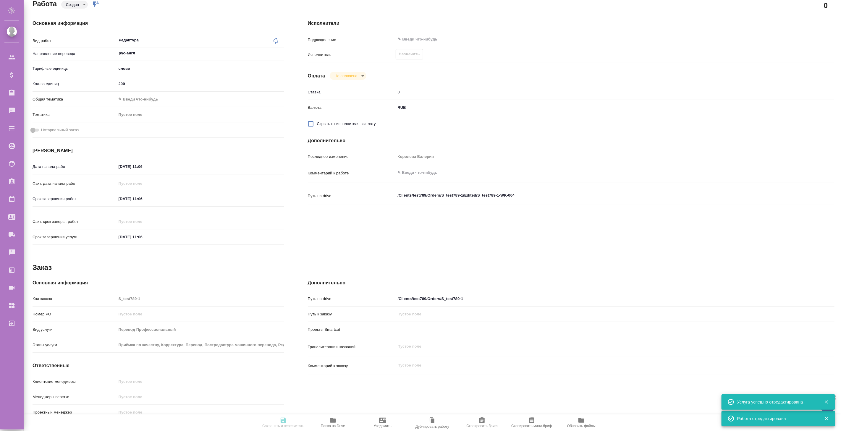
type input "S_test789-1"
type input "Перевод Профессиональный"
type input "Приёмка по качеству, Корректура, Перевод, Постредактура машинного перевода, Ред…"
type input "/Clients/test789/Orders/S_test789-1"
type textarea "x"
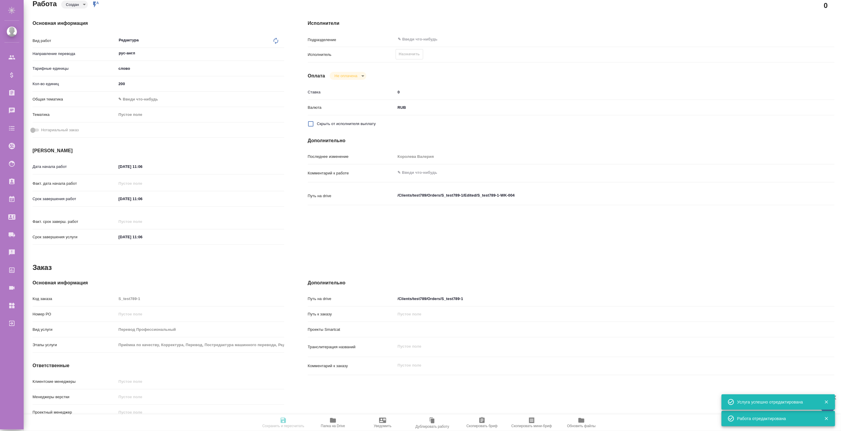
type textarea "x"
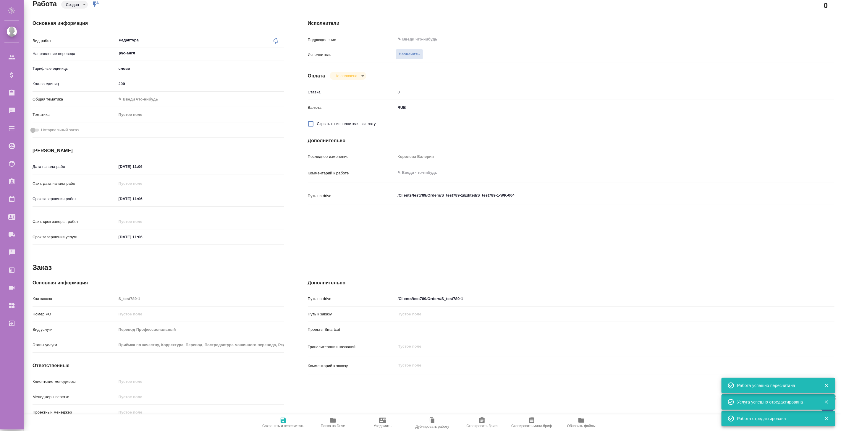
type textarea "x"
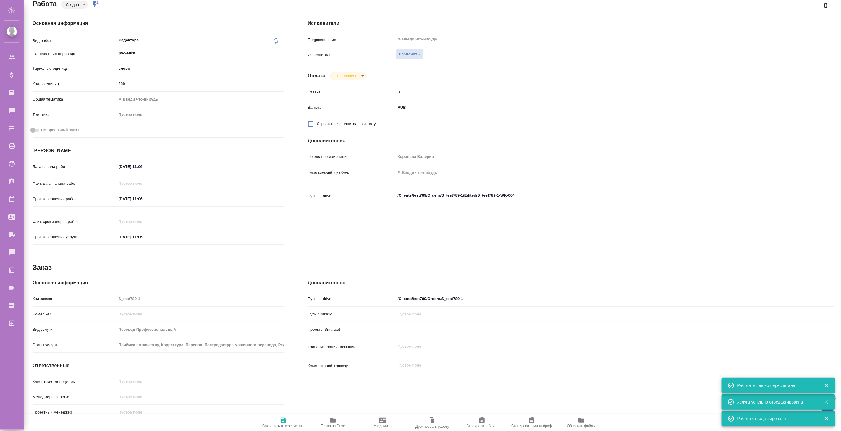
type textarea "x"
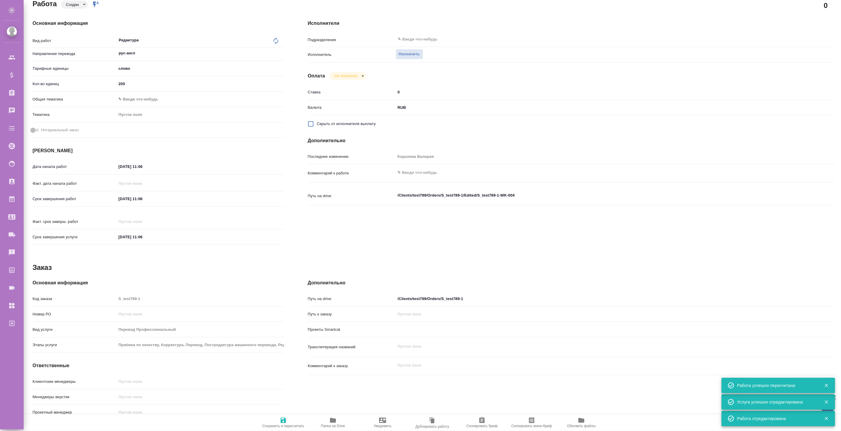
type textarea "x"
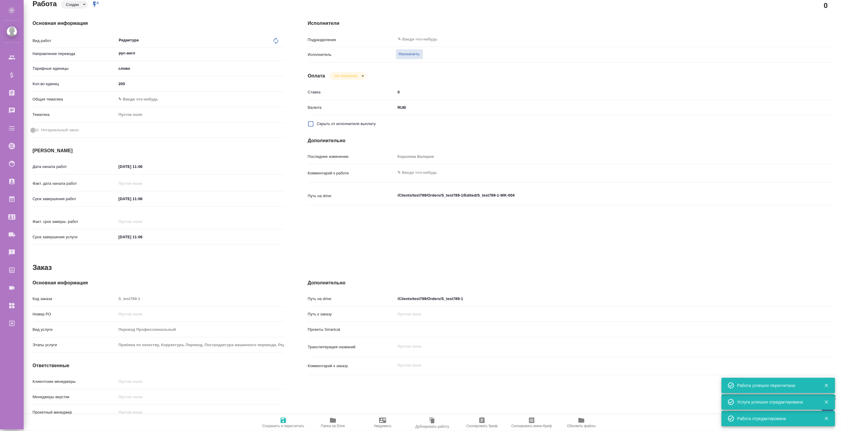
type textarea "x"
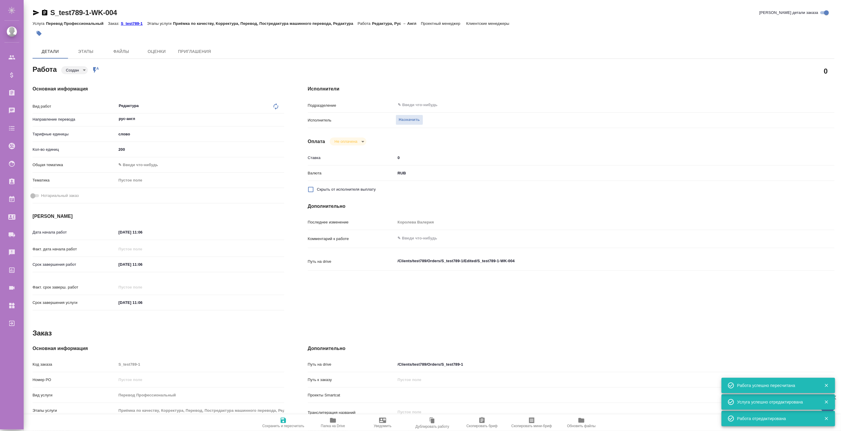
type textarea "x"
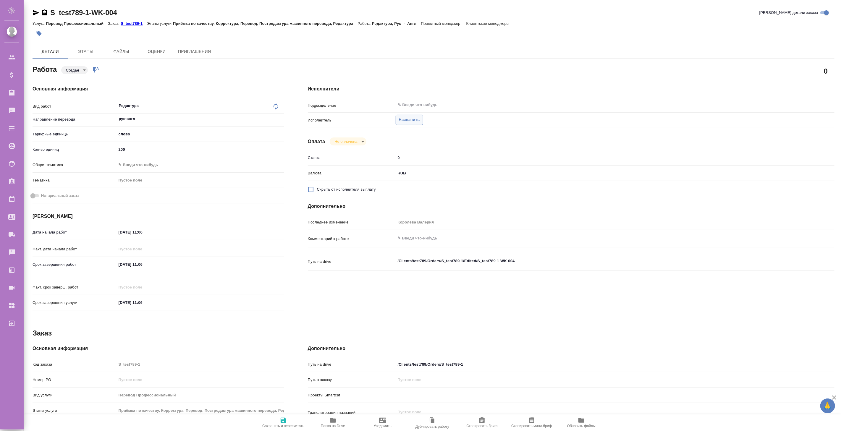
click at [412, 117] on span "Назначить" at bounding box center [409, 119] width 21 height 7
type textarea "x"
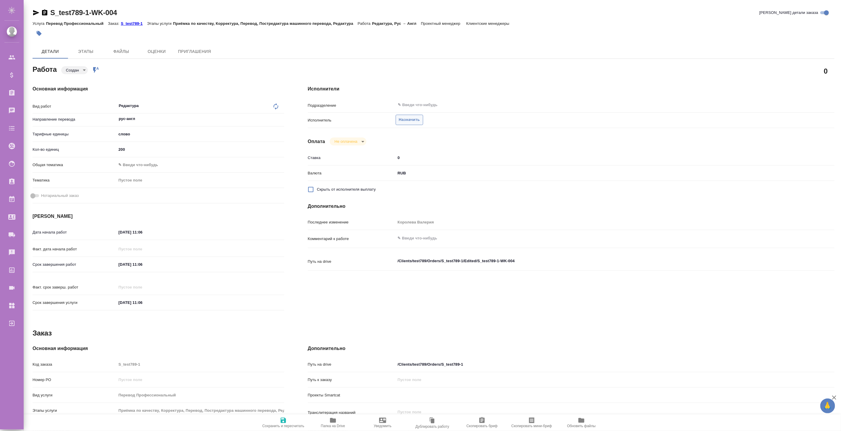
type textarea "x"
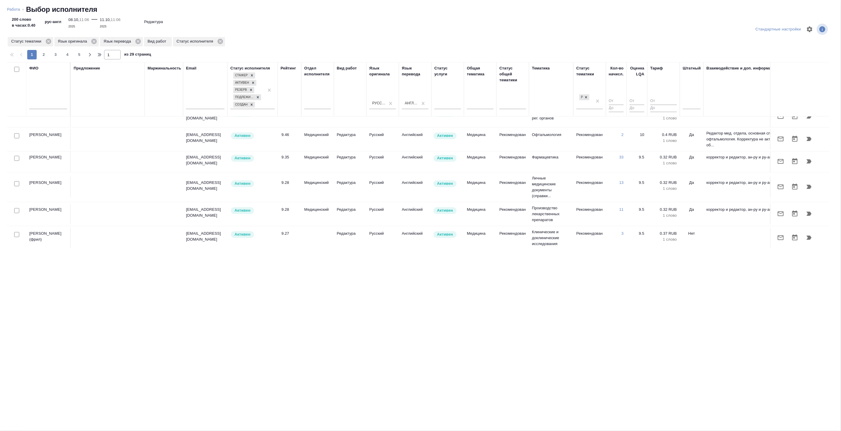
scroll to position [33, 0]
click at [45, 106] on input "text" at bounding box center [48, 105] width 38 height 7
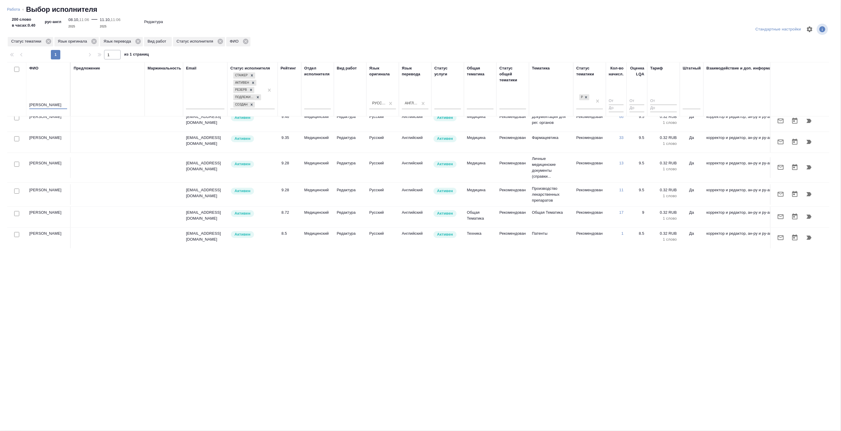
scroll to position [0, 0]
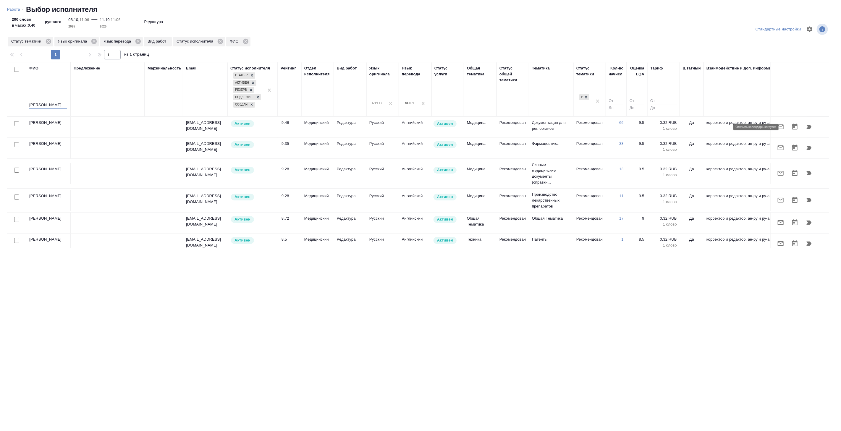
type input "[PERSON_NAME]"
click at [791, 128] on icon "button" at bounding box center [794, 126] width 7 height 7
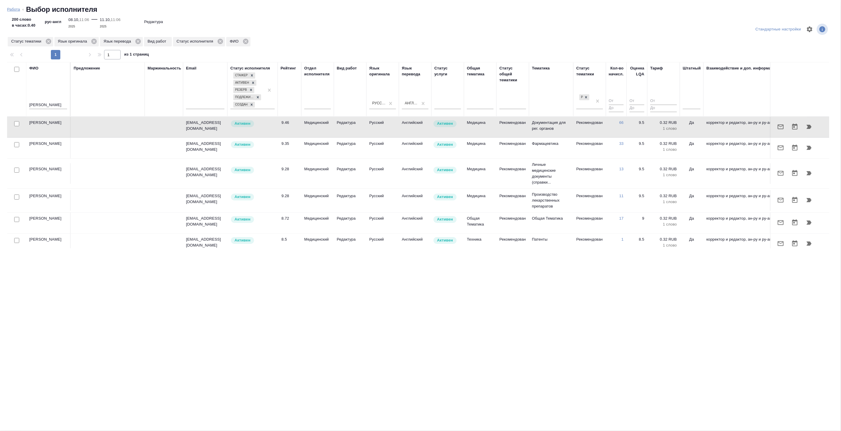
click at [17, 10] on link "Работа" at bounding box center [13, 9] width 13 height 4
type textarea "x"
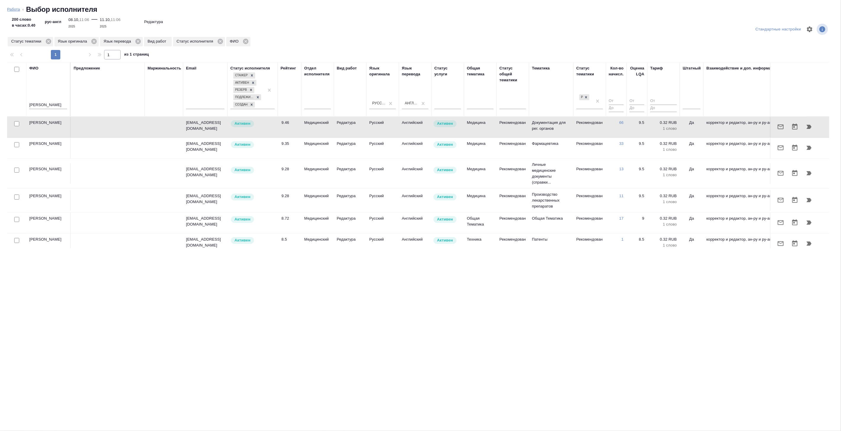
type textarea "x"
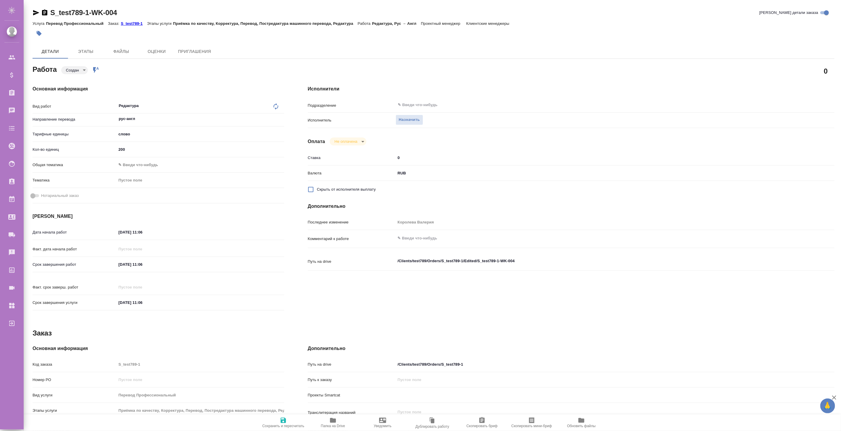
type textarea "x"
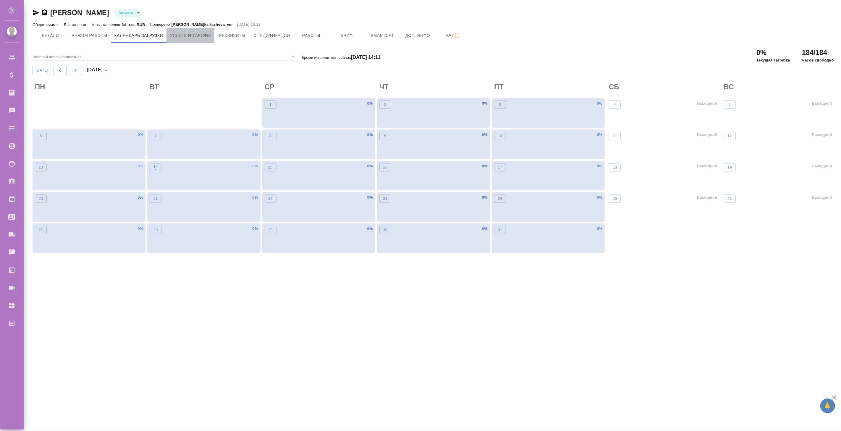
click at [185, 38] on span "Услуги и тарифы" at bounding box center [190, 35] width 41 height 7
click at [198, 33] on span "Услуги и тарифы" at bounding box center [190, 35] width 41 height 7
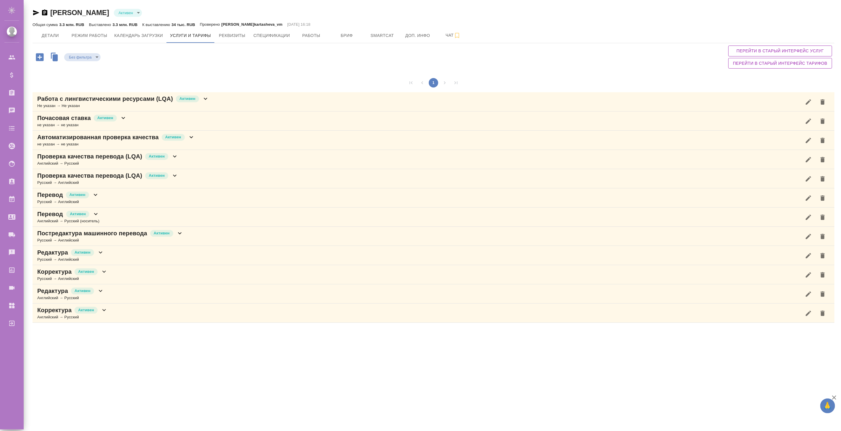
click at [306, 255] on div "Редактура Активен Русский → Английский" at bounding box center [434, 255] width 802 height 19
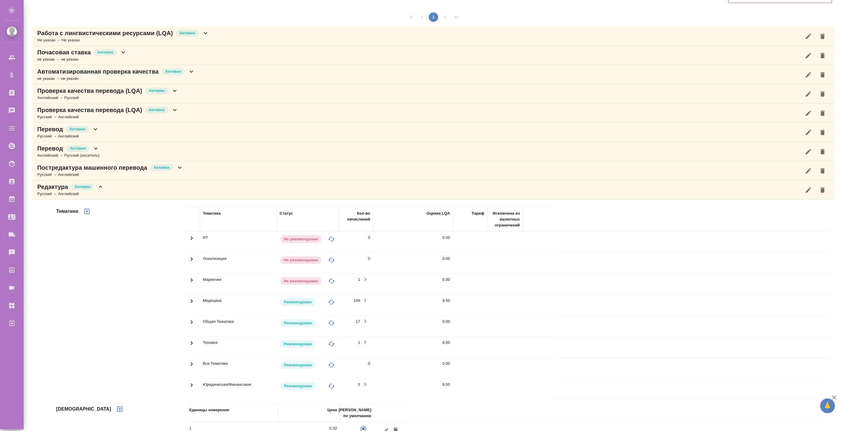
scroll to position [142, 0]
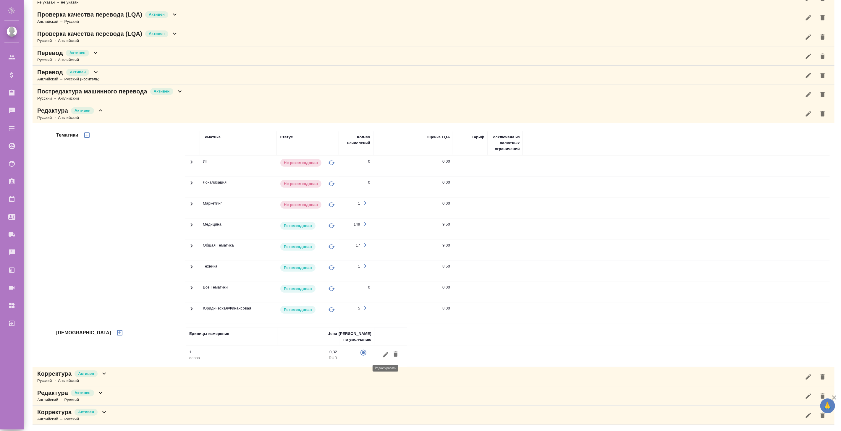
click at [387, 355] on icon "button" at bounding box center [385, 354] width 7 height 7
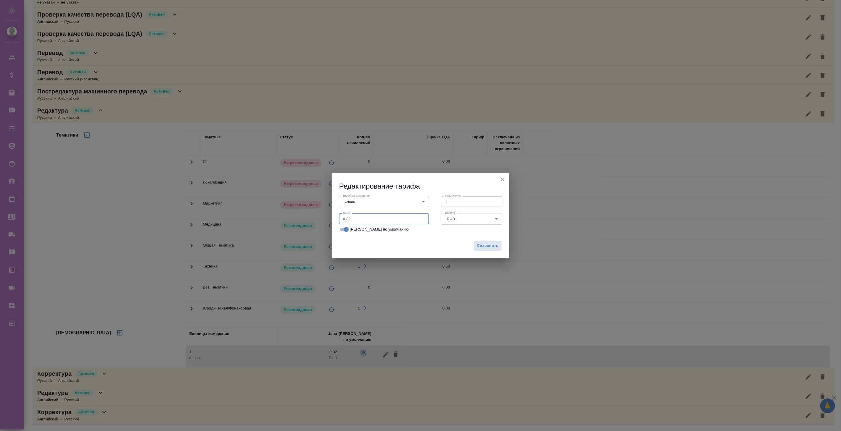
click at [368, 216] on input "0.32" at bounding box center [384, 218] width 90 height 11
type input "0.33"
click at [490, 245] on span "Сохранить" at bounding box center [488, 245] width 22 height 7
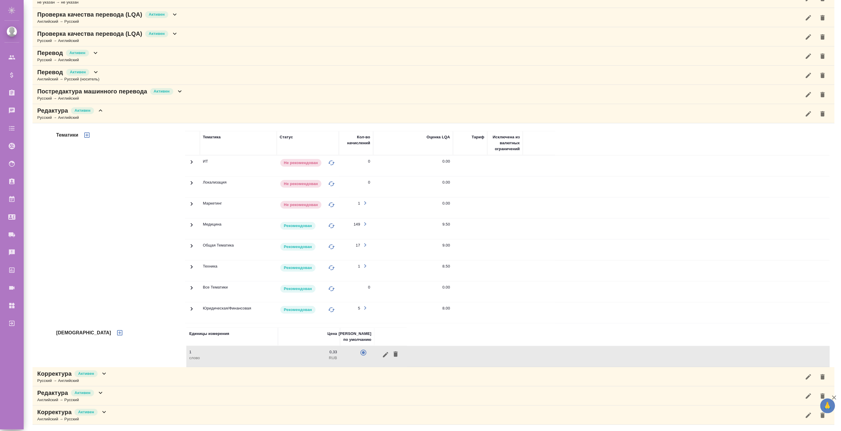
click at [116, 334] on icon "button" at bounding box center [119, 332] width 7 height 7
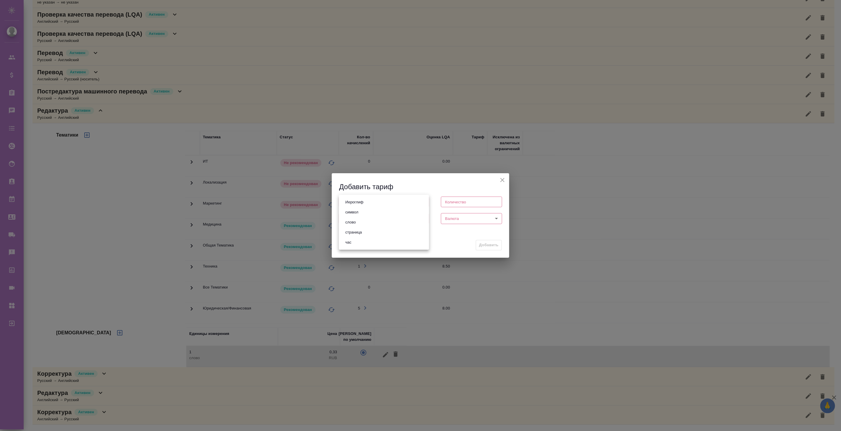
click at [371, 207] on body "🙏 .cls-1 fill:#fff; AWATERA Koroleva Valeria Клиенты Спецификации Заказы 0 Чаты…" at bounding box center [420, 215] width 841 height 431
click at [372, 211] on li "символ" at bounding box center [384, 212] width 90 height 10
type input "5a8b1489cc6b4906c91bfd8e"
type input "1800"
click at [353, 222] on input "number" at bounding box center [384, 218] width 90 height 11
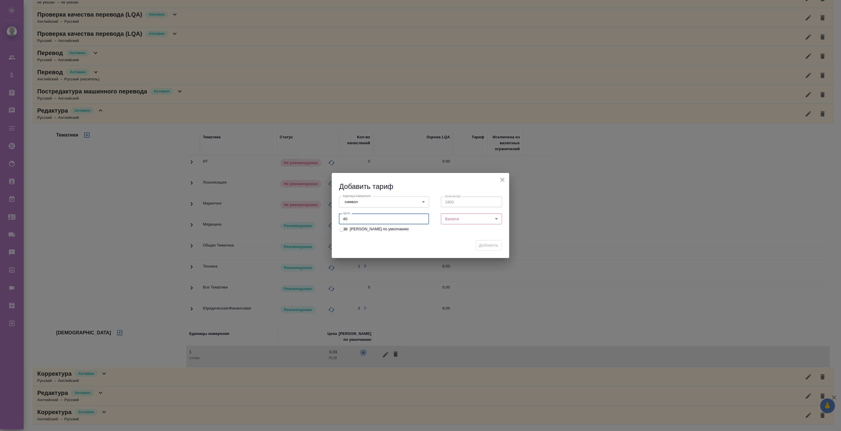
type input "40"
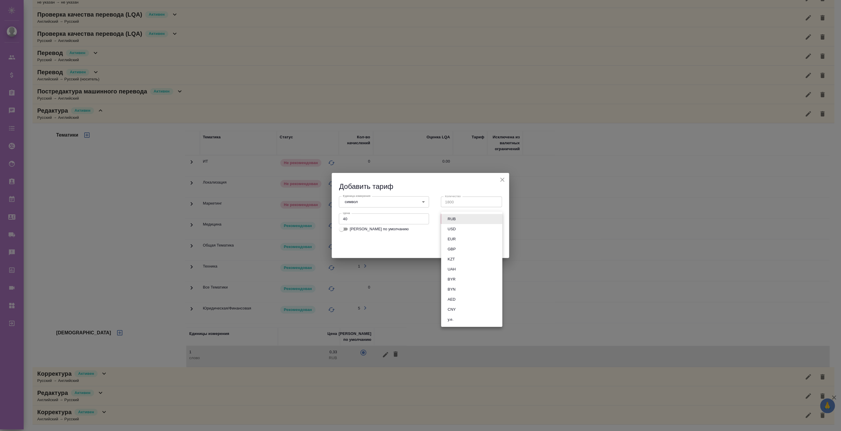
click at [469, 215] on body "🙏 .cls-1 fill:#fff; AWATERA Koroleva Valeria Клиенты Спецификации Заказы 0 Чаты…" at bounding box center [420, 215] width 841 height 431
click at [468, 217] on li "RUB" at bounding box center [471, 219] width 61 height 10
type input "RUB"
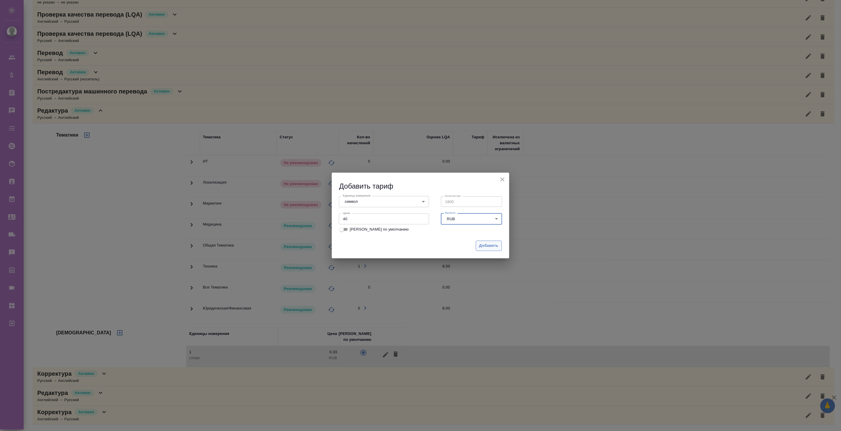
click at [498, 245] on span "Добавить" at bounding box center [489, 245] width 20 height 7
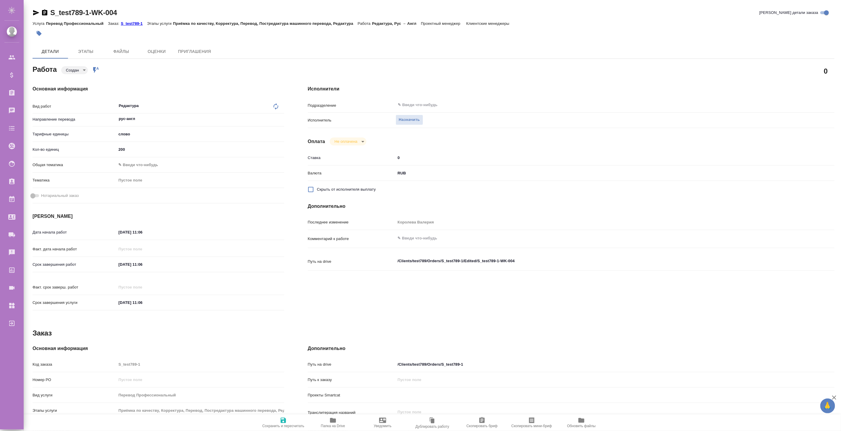
type textarea "x"
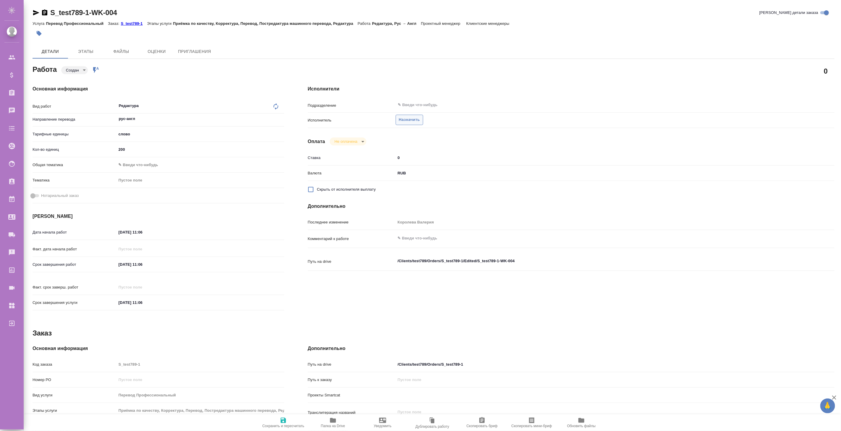
type textarea "x"
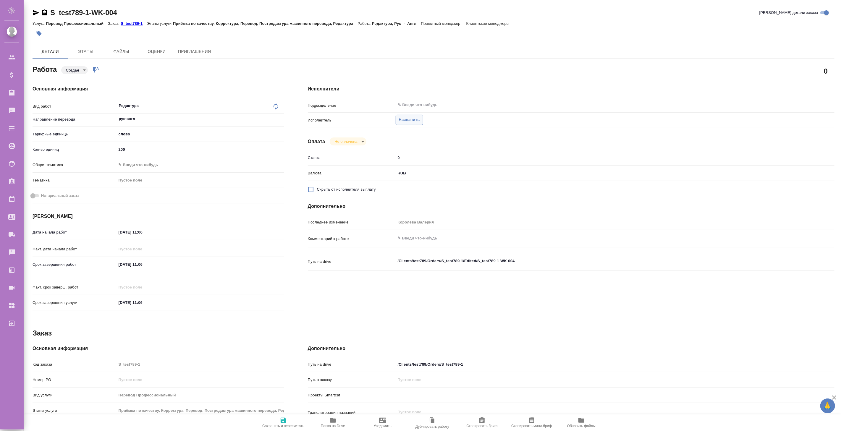
click at [406, 118] on span "Назначить" at bounding box center [409, 119] width 21 height 7
type textarea "x"
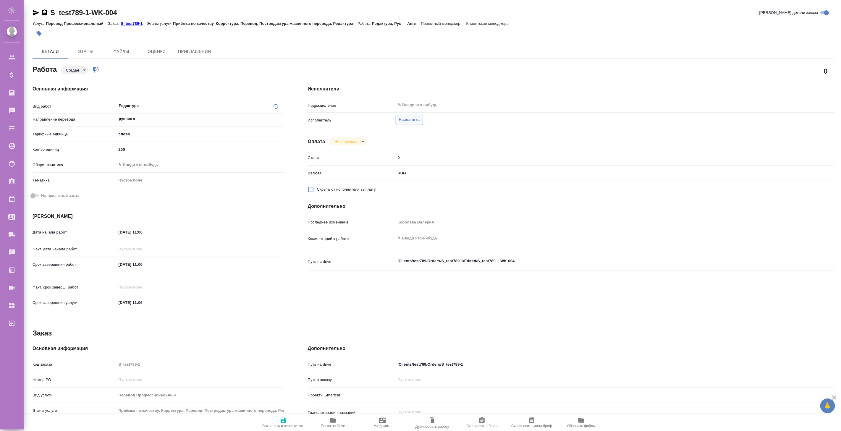
type textarea "x"
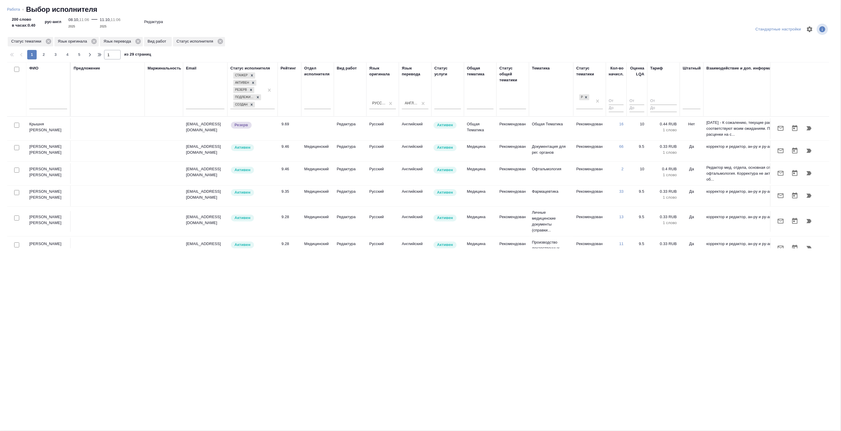
type textarea "x"
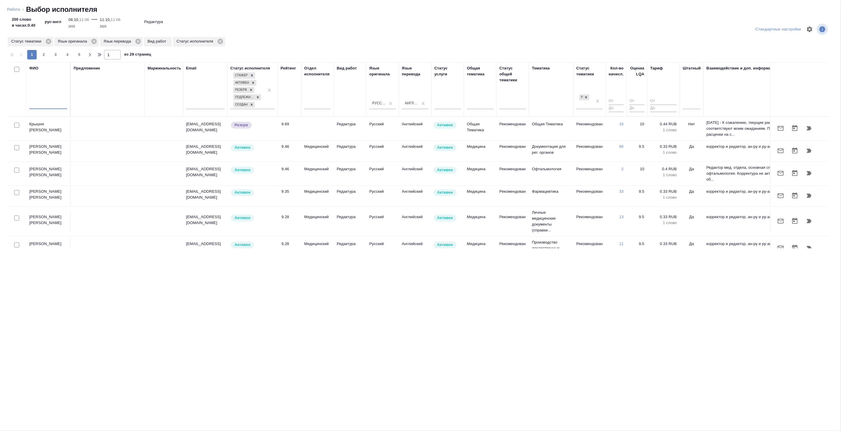
type textarea "x"
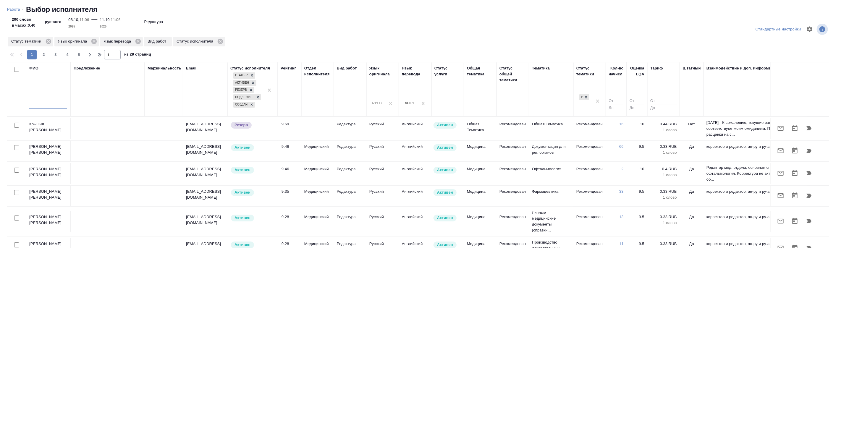
click at [46, 106] on input "text" at bounding box center [48, 105] width 38 height 7
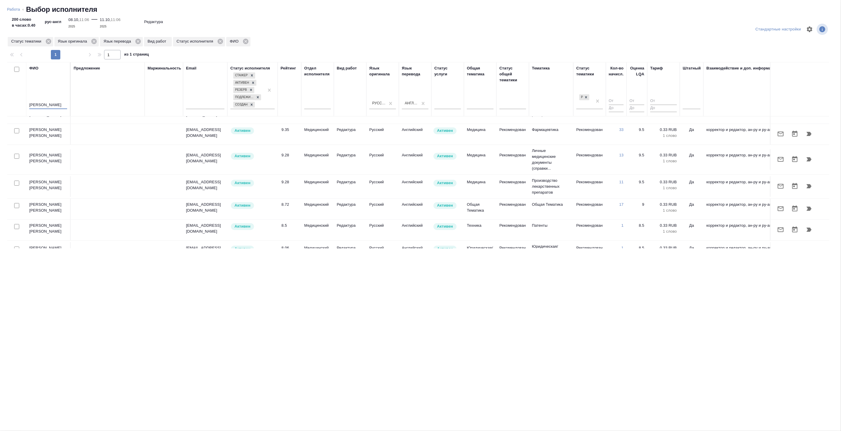
scroll to position [33, 0]
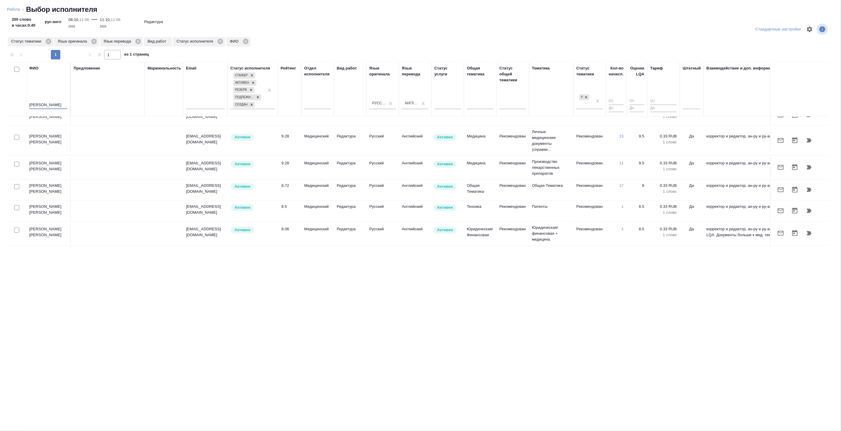
type input "[PERSON_NAME]"
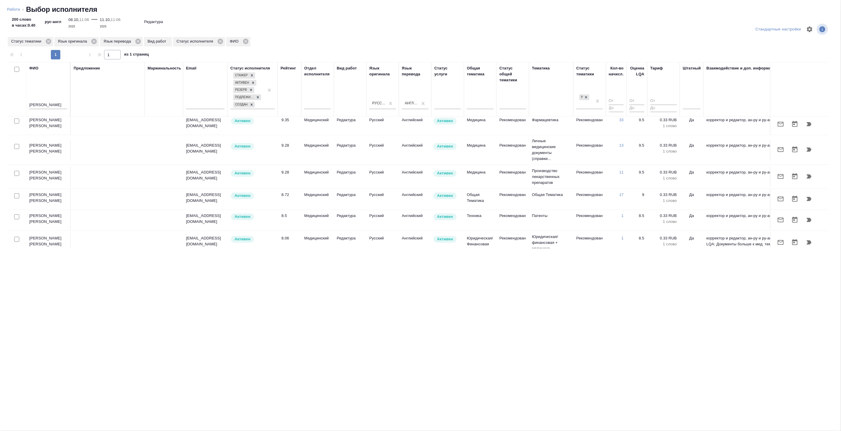
scroll to position [0, 0]
